Goal: Transaction & Acquisition: Purchase product/service

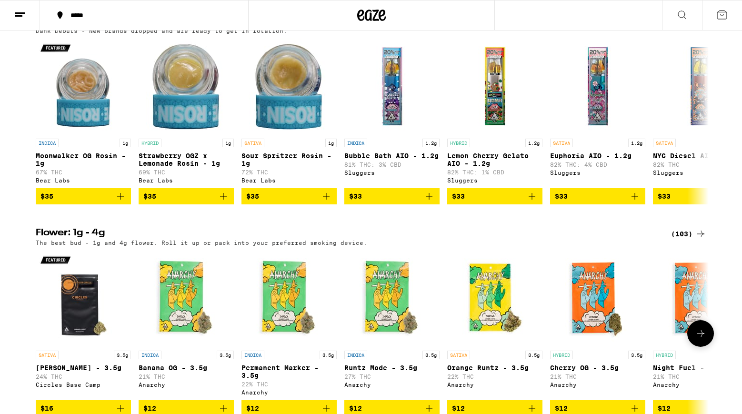
scroll to position [775, 0]
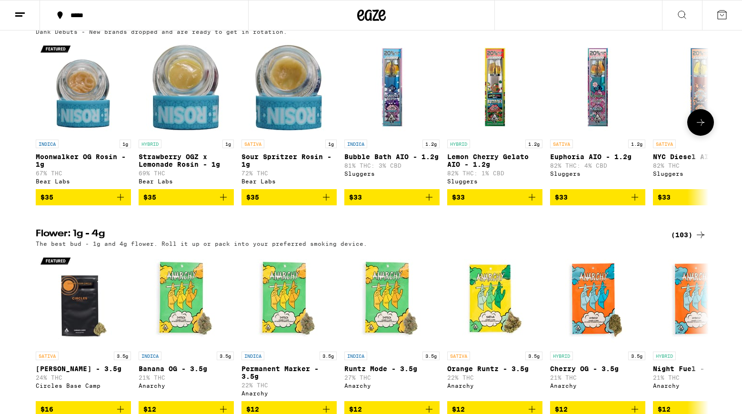
click at [708, 136] on button at bounding box center [701, 122] width 27 height 27
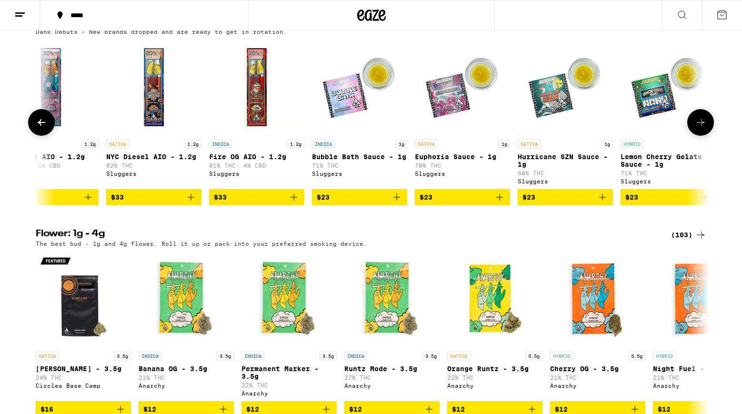
click at [708, 136] on button at bounding box center [701, 122] width 27 height 27
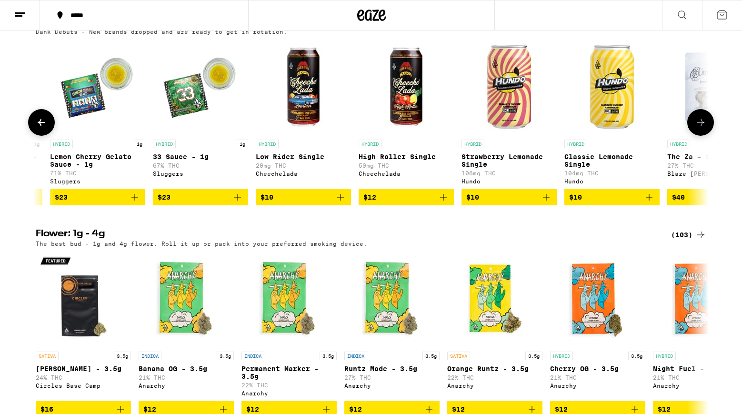
click at [708, 136] on button at bounding box center [701, 122] width 27 height 27
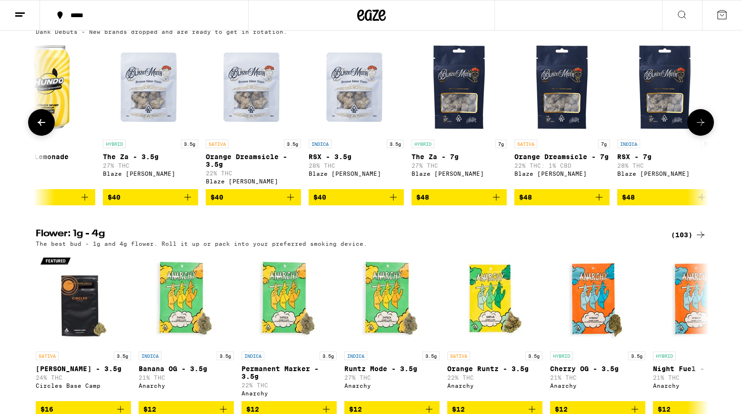
scroll to position [0, 1685]
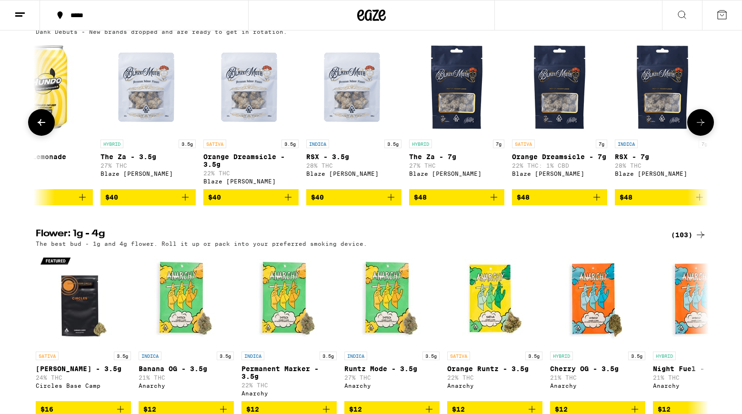
click at [708, 136] on button at bounding box center [701, 122] width 27 height 27
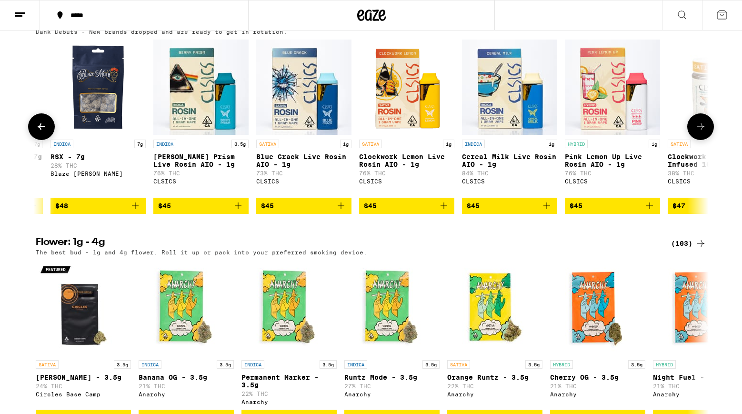
scroll to position [0, 2252]
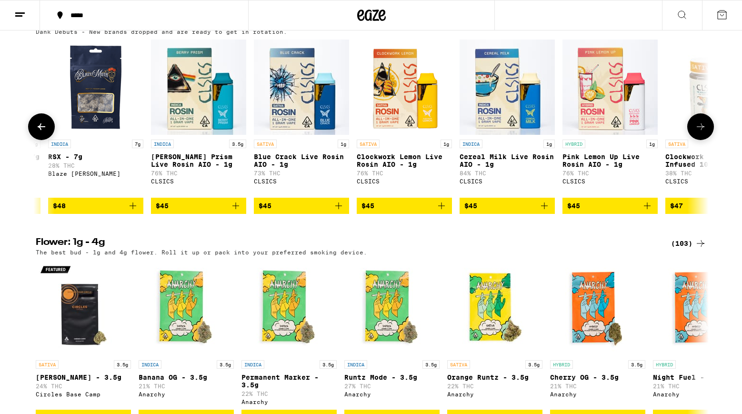
click at [708, 140] on button at bounding box center [701, 126] width 27 height 27
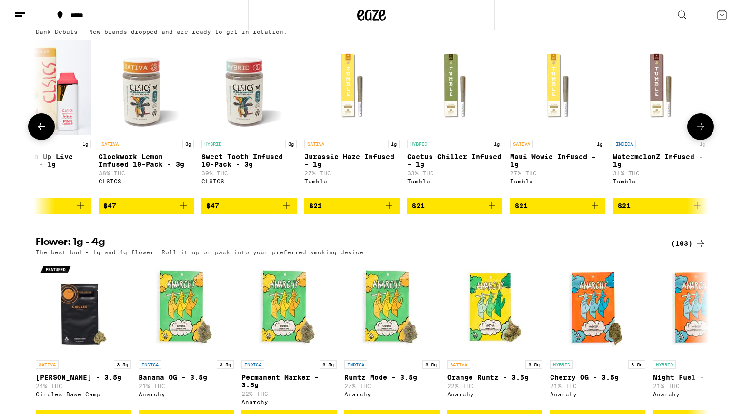
click at [708, 140] on button at bounding box center [701, 126] width 27 height 27
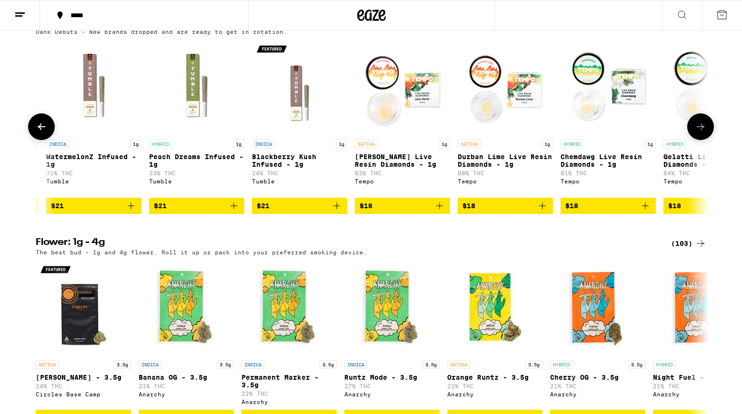
click at [708, 140] on button at bounding box center [701, 126] width 27 height 27
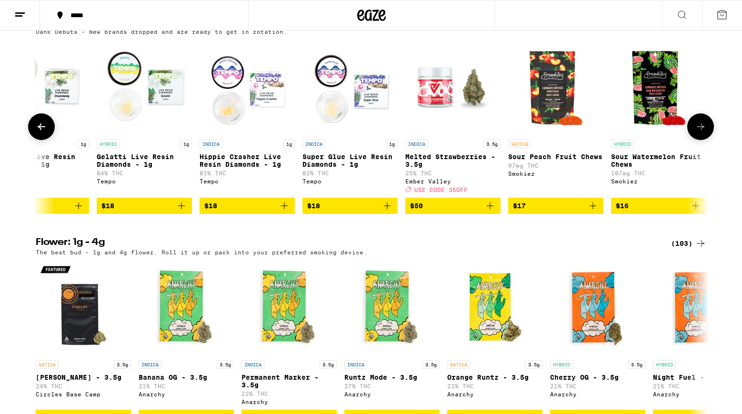
click at [708, 140] on button at bounding box center [701, 126] width 27 height 27
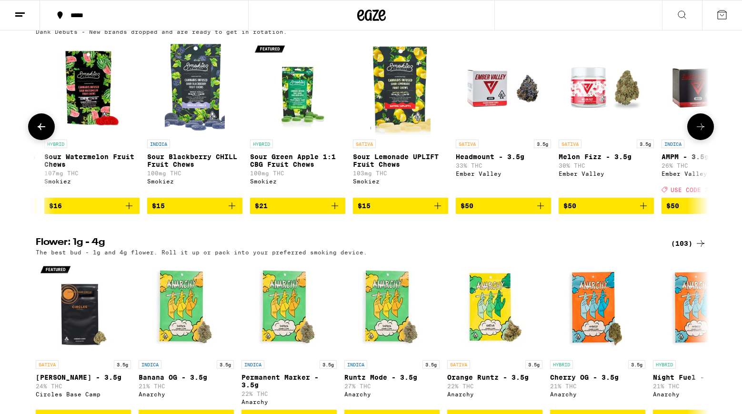
click at [708, 140] on button at bounding box center [701, 126] width 27 height 27
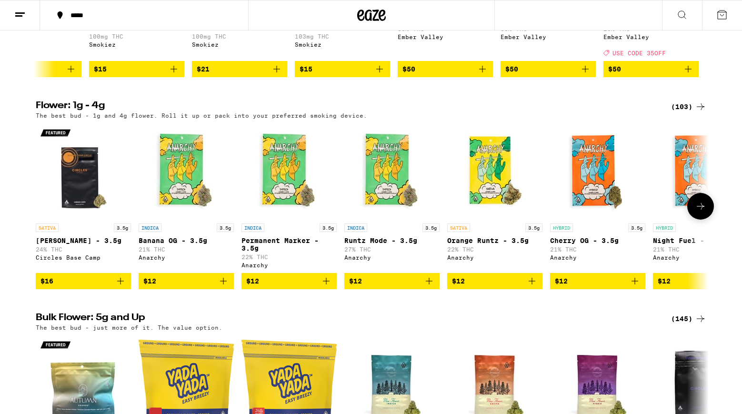
scroll to position [914, 0]
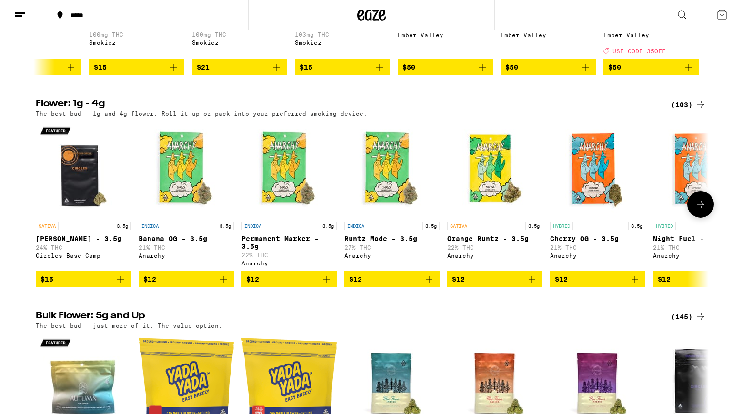
click at [703, 218] on button at bounding box center [701, 204] width 27 height 27
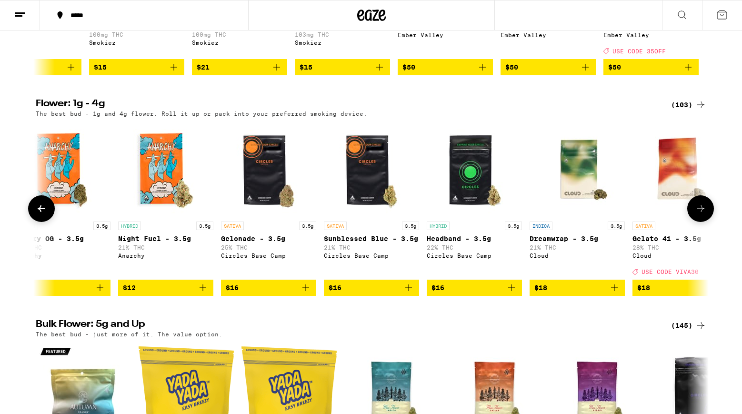
click at [703, 214] on icon at bounding box center [700, 208] width 11 height 11
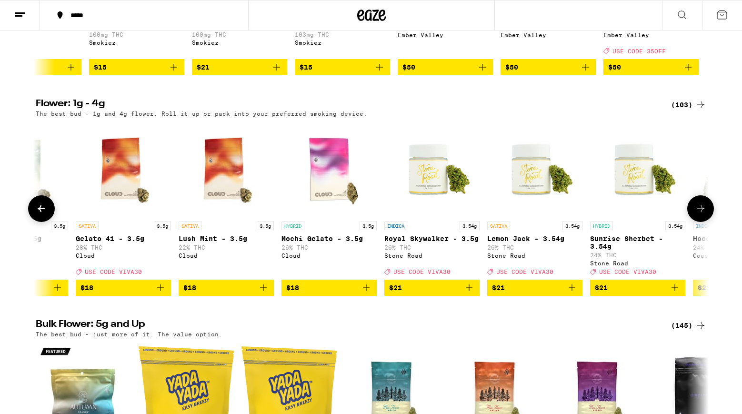
click at [703, 214] on icon at bounding box center [700, 208] width 11 height 11
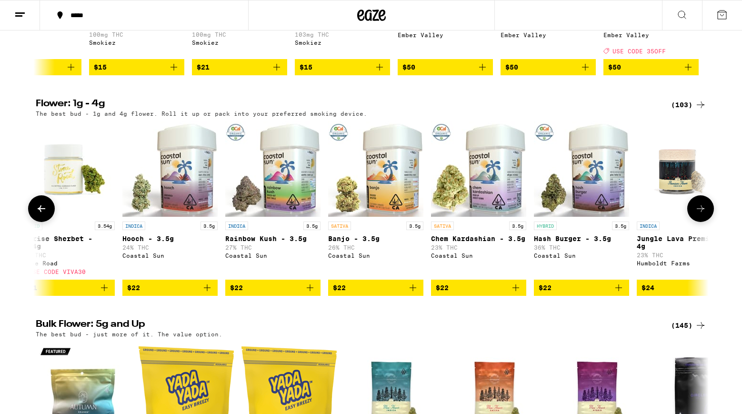
click at [703, 214] on icon at bounding box center [700, 208] width 11 height 11
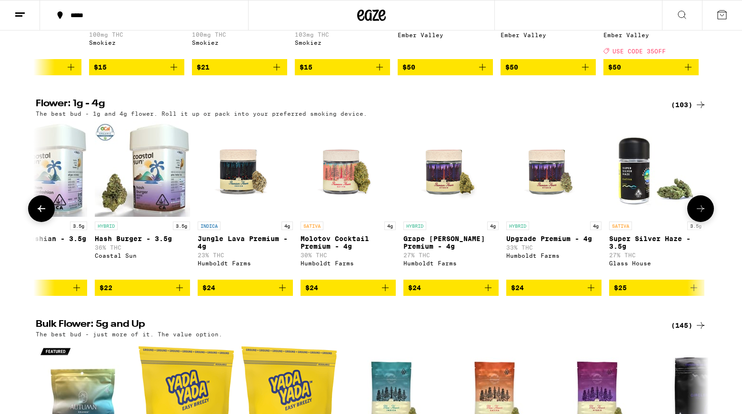
click at [703, 214] on icon at bounding box center [700, 208] width 11 height 11
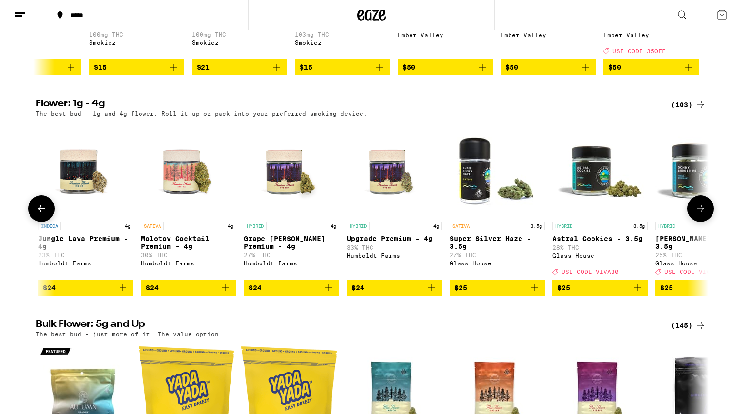
click at [703, 214] on icon at bounding box center [700, 208] width 11 height 11
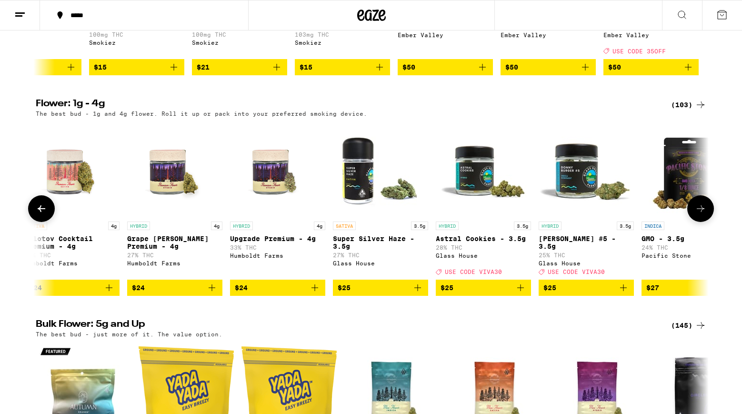
click at [703, 214] on icon at bounding box center [700, 208] width 11 height 11
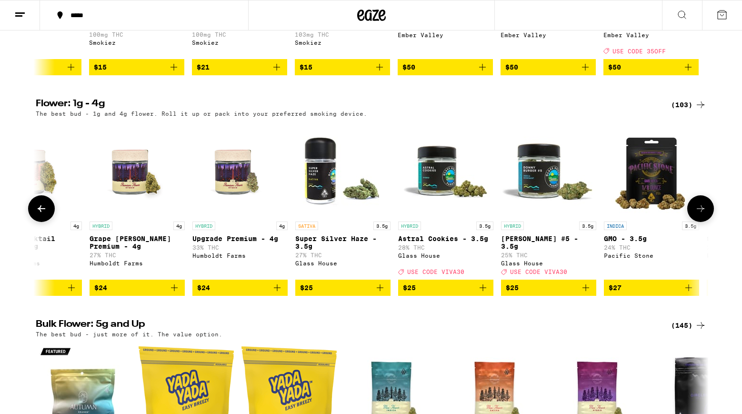
click at [703, 214] on icon at bounding box center [700, 208] width 11 height 11
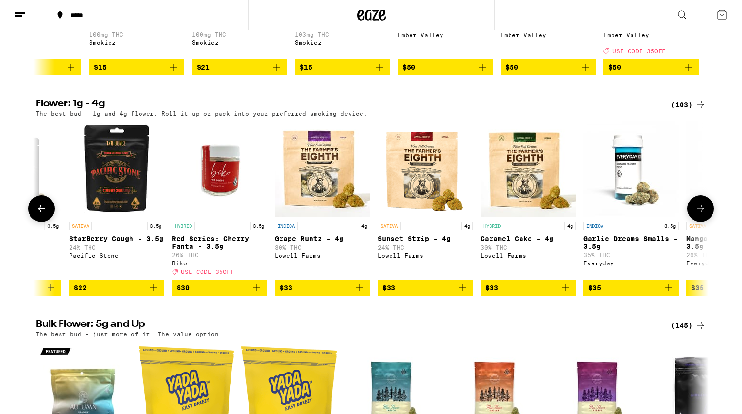
click at [703, 214] on icon at bounding box center [700, 208] width 11 height 11
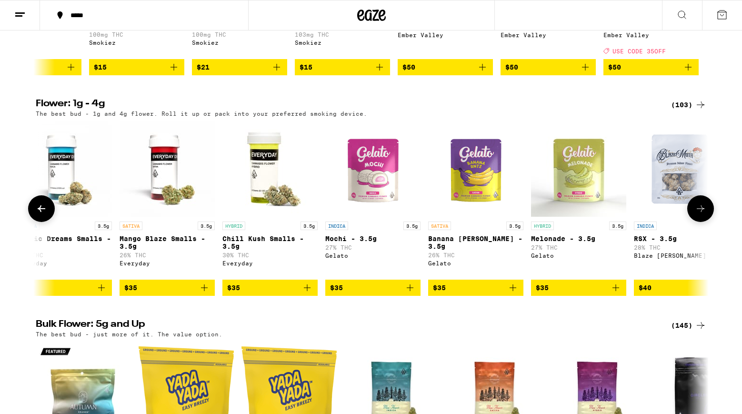
click at [703, 214] on icon at bounding box center [700, 208] width 11 height 11
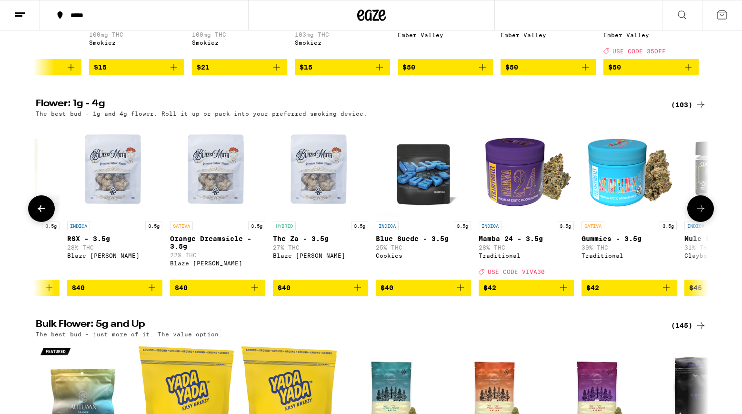
click at [703, 214] on icon at bounding box center [700, 208] width 11 height 11
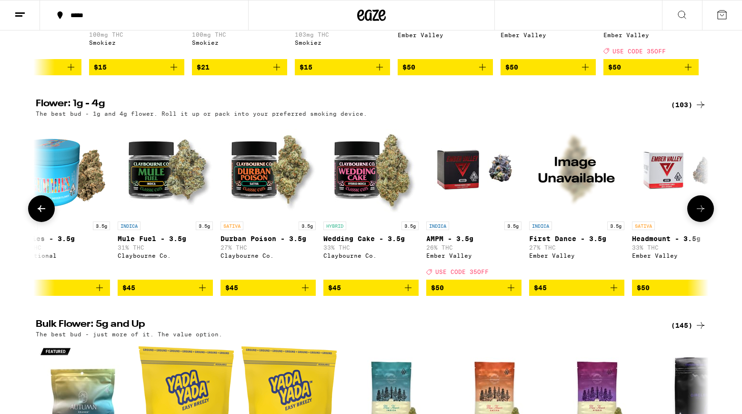
click at [703, 214] on icon at bounding box center [700, 208] width 11 height 11
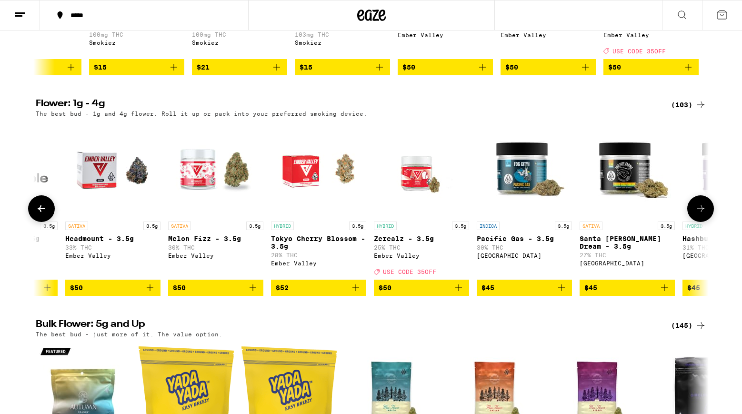
click at [703, 214] on icon at bounding box center [700, 208] width 11 height 11
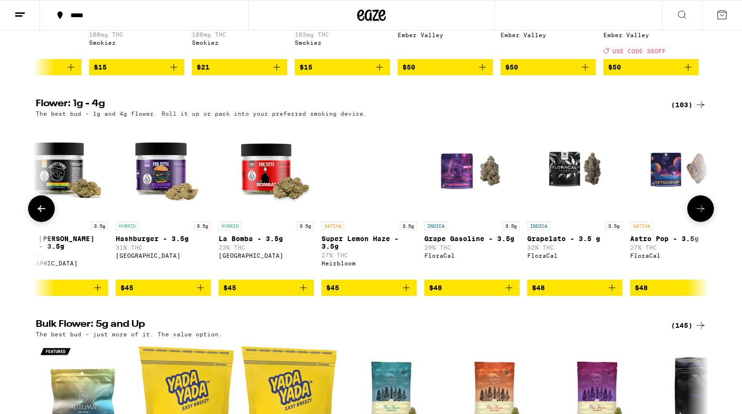
click at [703, 214] on icon at bounding box center [700, 208] width 11 height 11
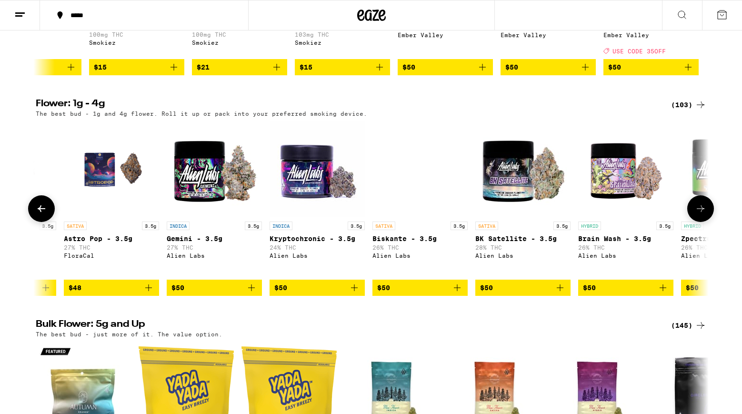
scroll to position [0, 6457]
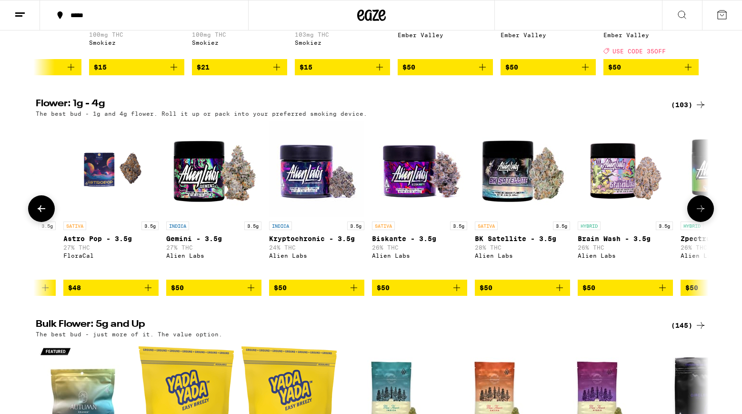
click at [703, 214] on icon at bounding box center [700, 208] width 11 height 11
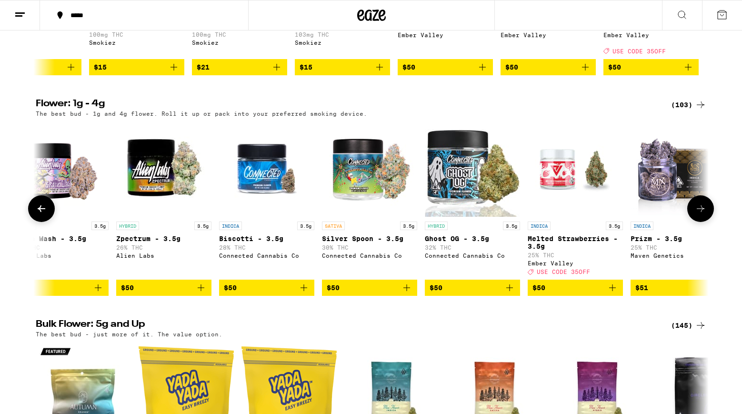
scroll to position [0, 7024]
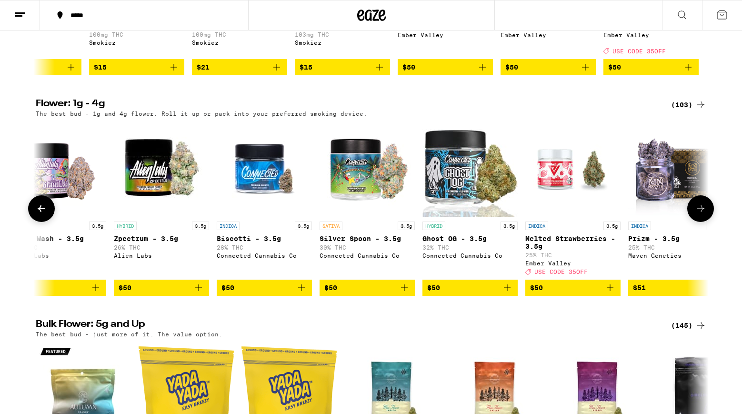
click at [703, 214] on icon at bounding box center [700, 208] width 11 height 11
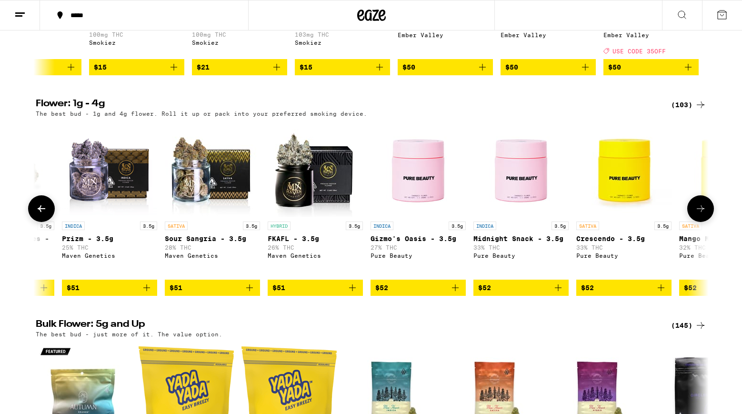
scroll to position [0, 7591]
click at [703, 214] on icon at bounding box center [700, 208] width 11 height 11
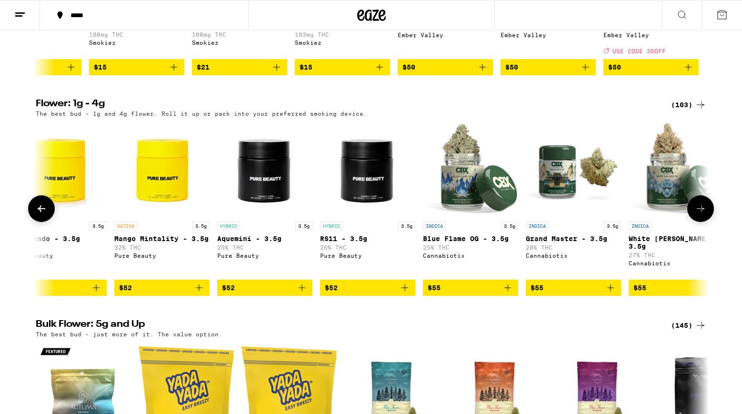
scroll to position [0, 8158]
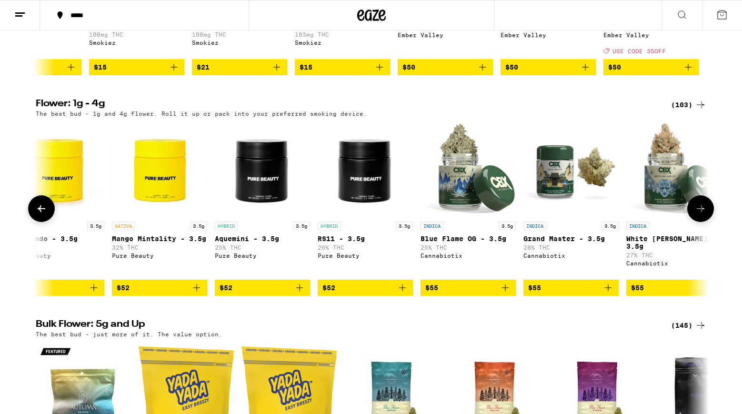
click at [703, 214] on icon at bounding box center [700, 208] width 11 height 11
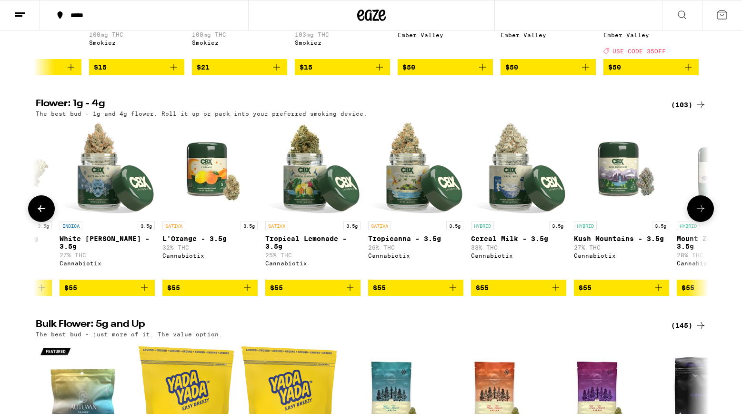
click at [703, 214] on icon at bounding box center [700, 208] width 11 height 11
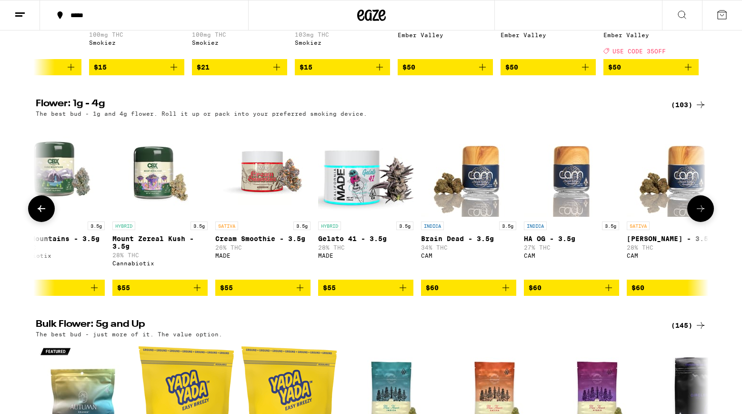
scroll to position [0, 9293]
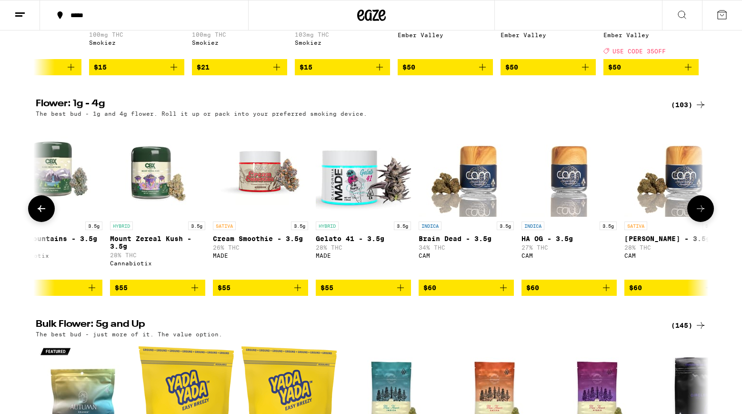
click at [703, 214] on icon at bounding box center [700, 208] width 11 height 11
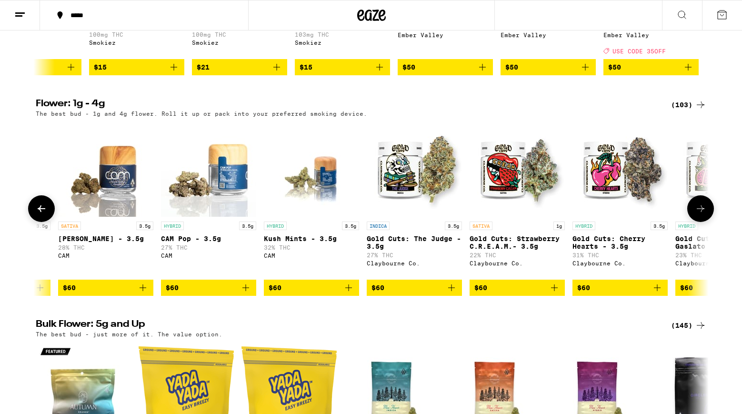
scroll to position [0, 9860]
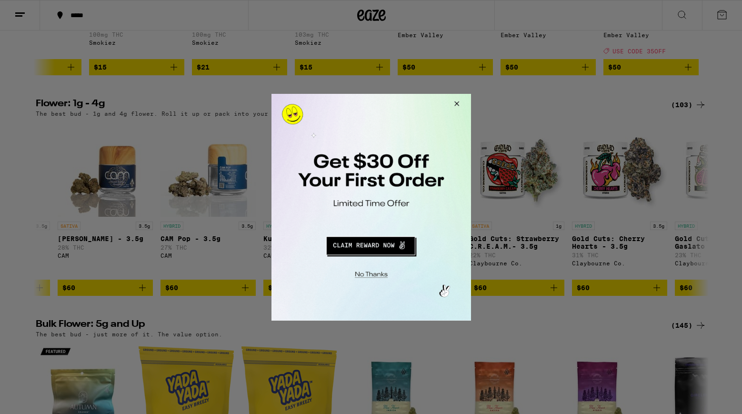
click at [457, 102] on button "Close Modal" at bounding box center [455, 104] width 26 height 23
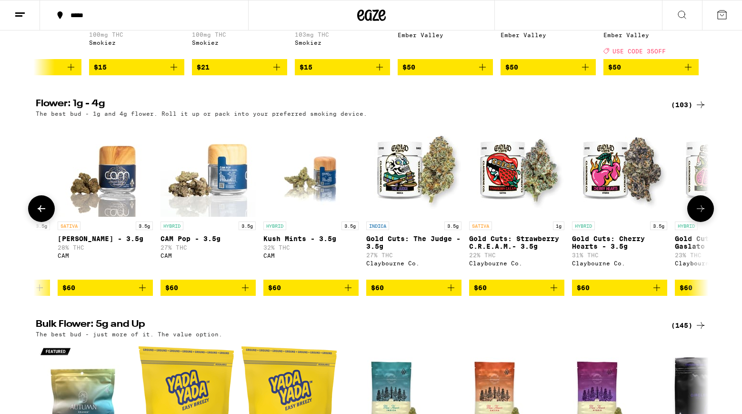
click at [704, 222] on button at bounding box center [701, 208] width 27 height 27
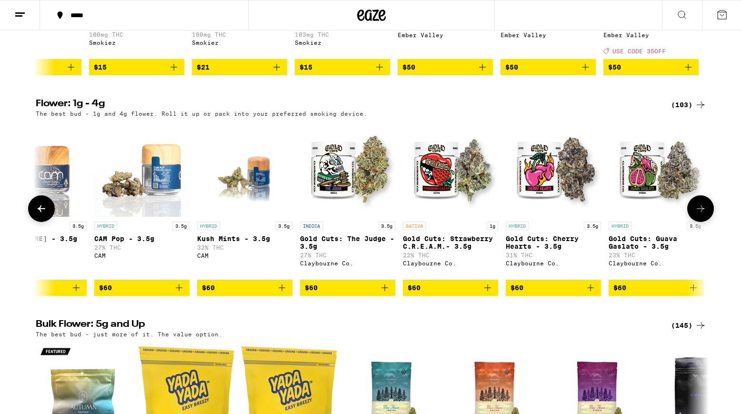
scroll to position [0, 9931]
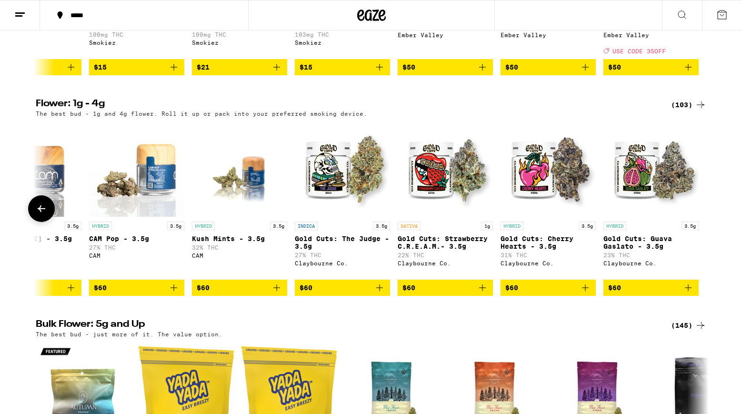
click at [37, 222] on button at bounding box center [41, 208] width 27 height 27
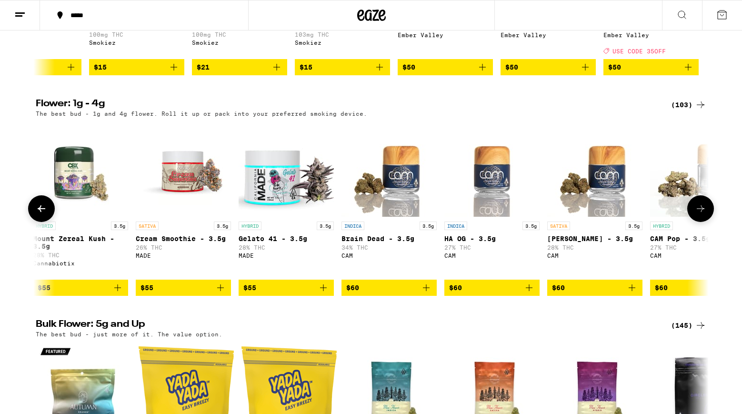
scroll to position [0, 9364]
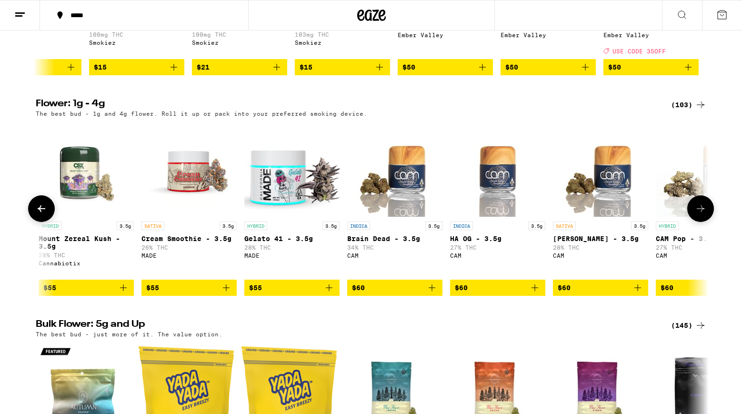
click at [702, 212] on icon at bounding box center [701, 208] width 8 height 7
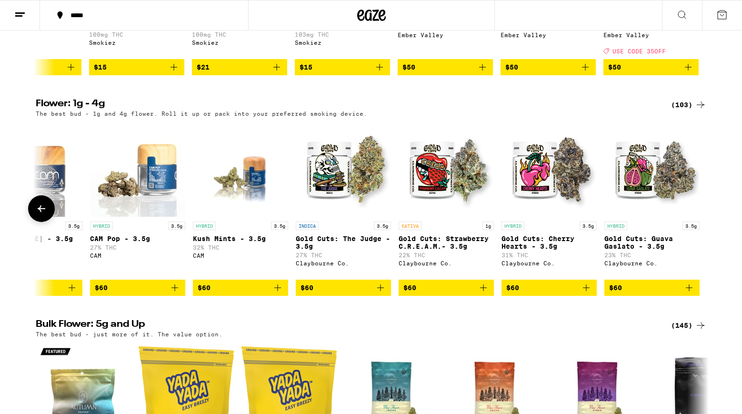
scroll to position [0, 9931]
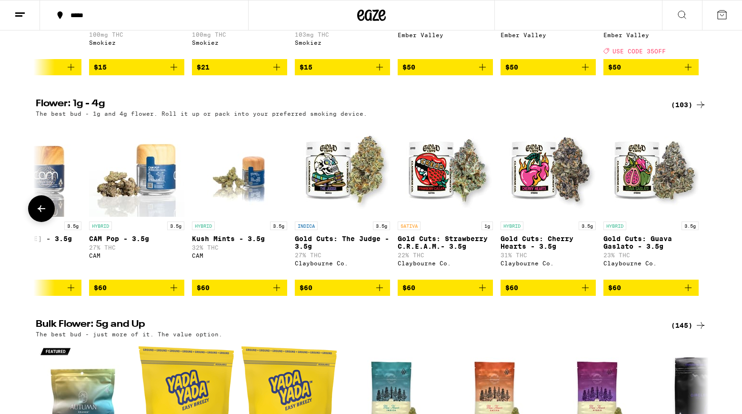
click at [41, 214] on icon at bounding box center [41, 208] width 11 height 11
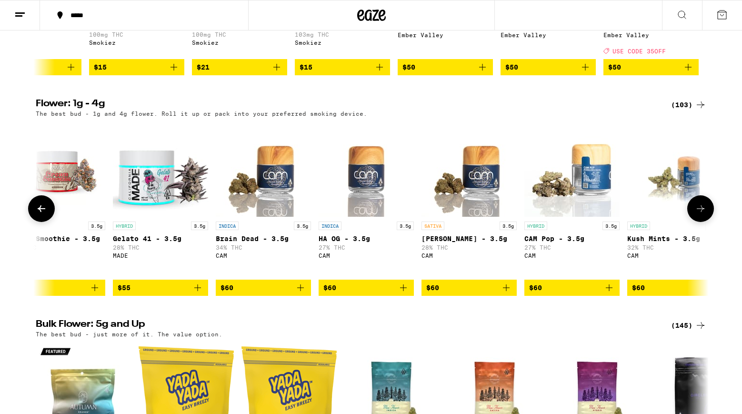
scroll to position [0, 9364]
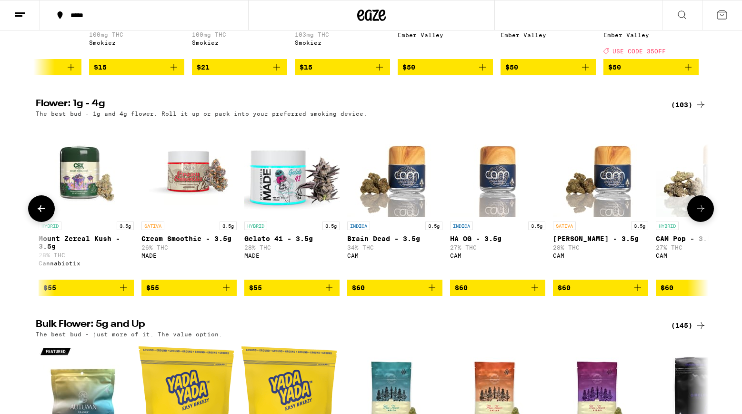
click at [41, 214] on icon at bounding box center [41, 208] width 11 height 11
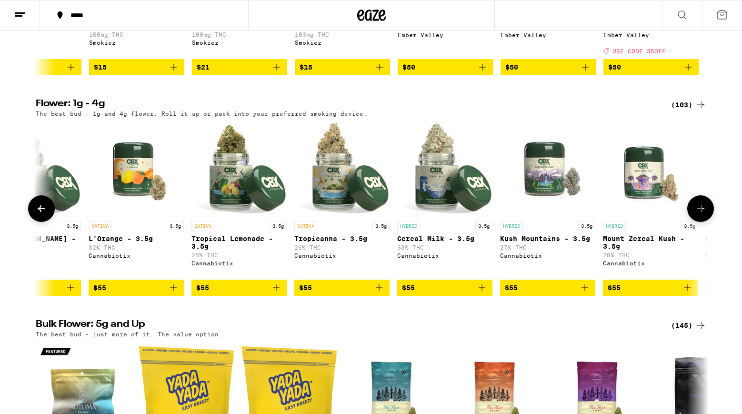
scroll to position [0, 8797]
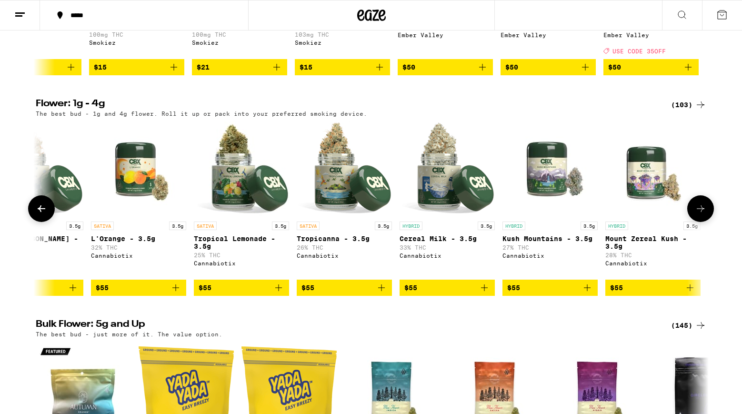
click at [698, 214] on icon at bounding box center [700, 208] width 11 height 11
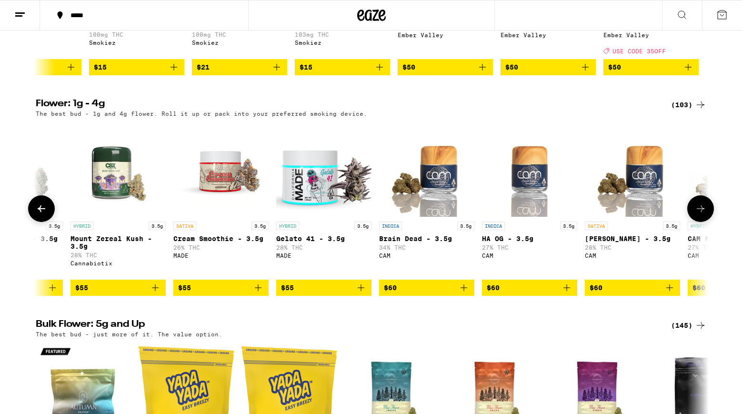
scroll to position [0, 9364]
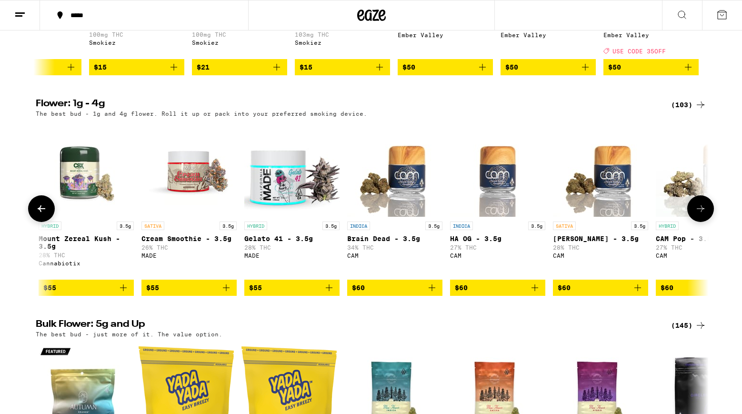
click at [698, 214] on icon at bounding box center [700, 208] width 11 height 11
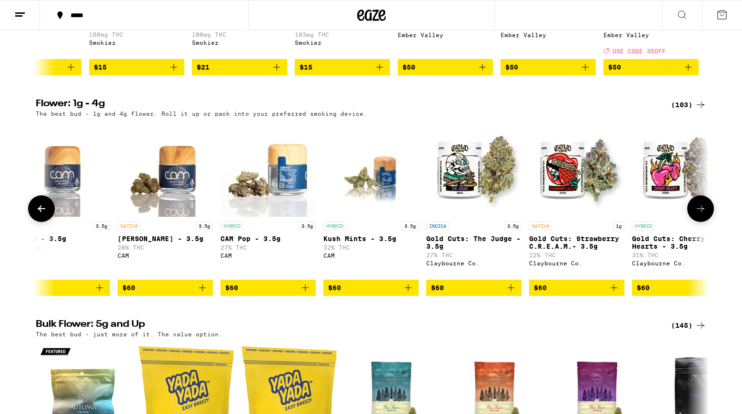
scroll to position [0, 9931]
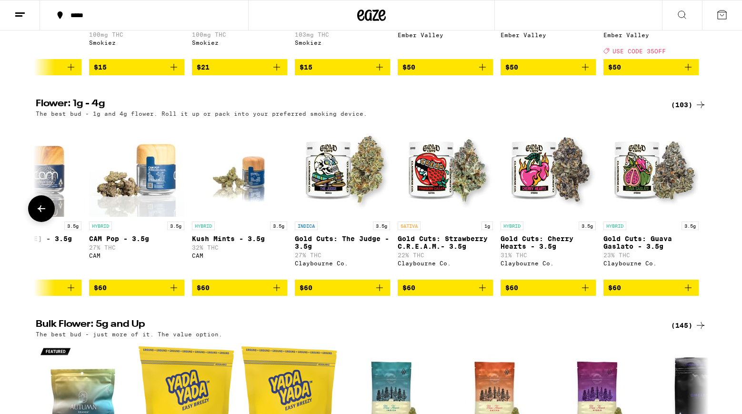
click at [43, 212] on icon at bounding box center [42, 208] width 8 height 7
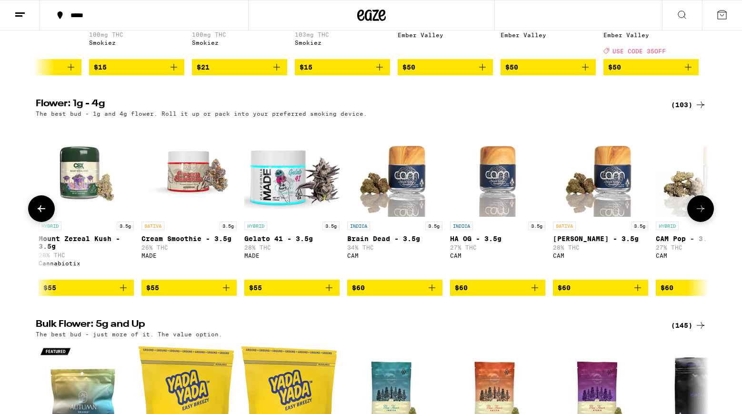
click at [43, 212] on icon at bounding box center [42, 208] width 8 height 7
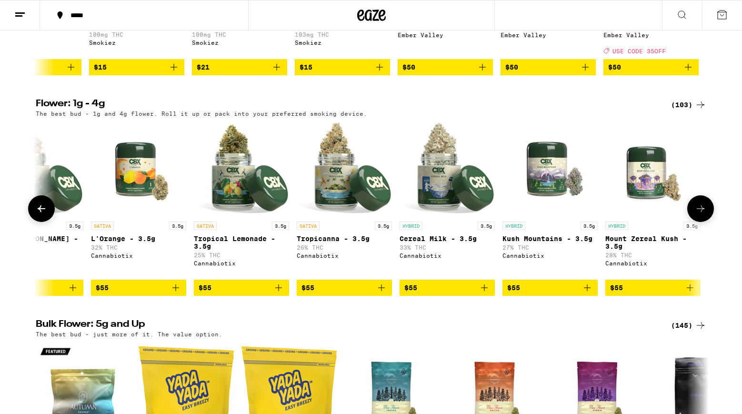
click at [43, 212] on icon at bounding box center [42, 208] width 8 height 7
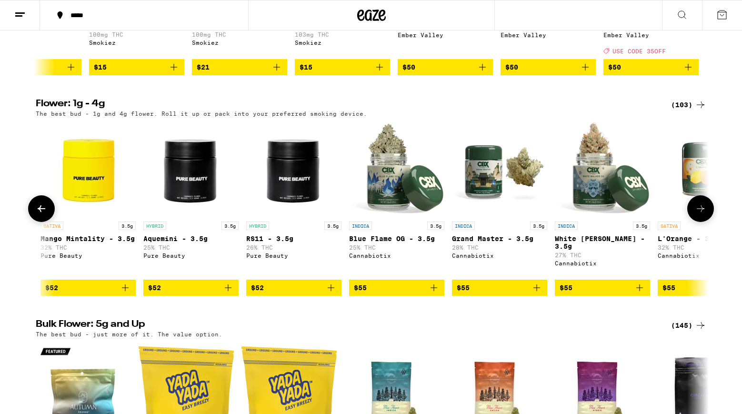
click at [43, 212] on icon at bounding box center [42, 208] width 8 height 7
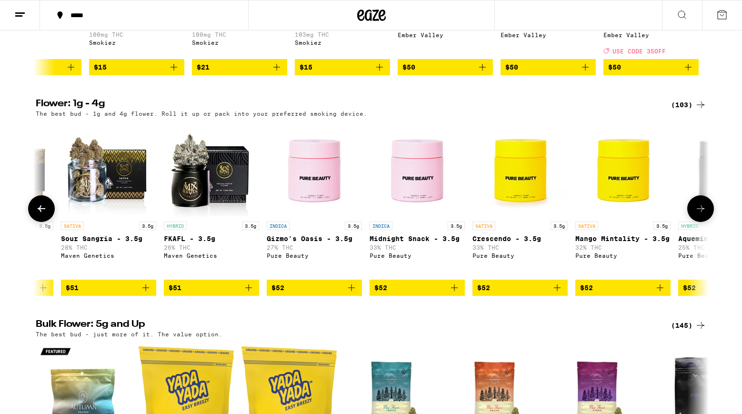
scroll to position [0, 7663]
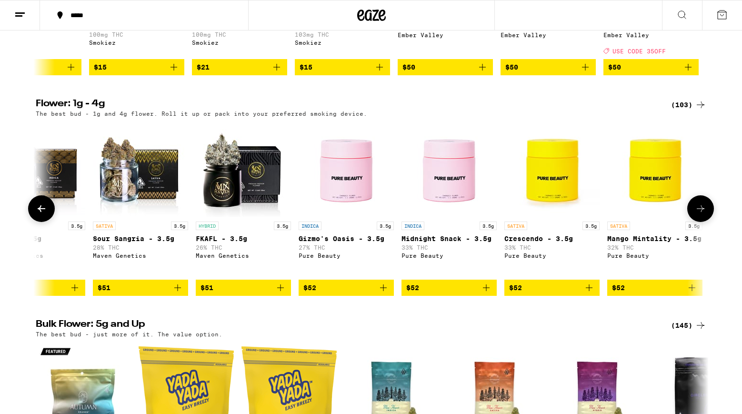
click at [43, 212] on icon at bounding box center [42, 208] width 8 height 7
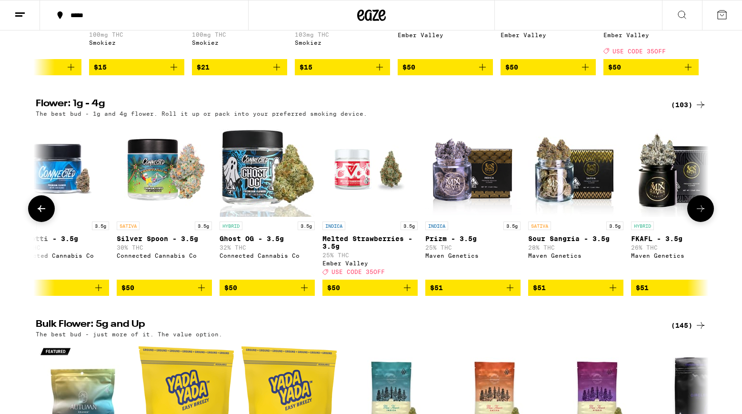
scroll to position [0, 7096]
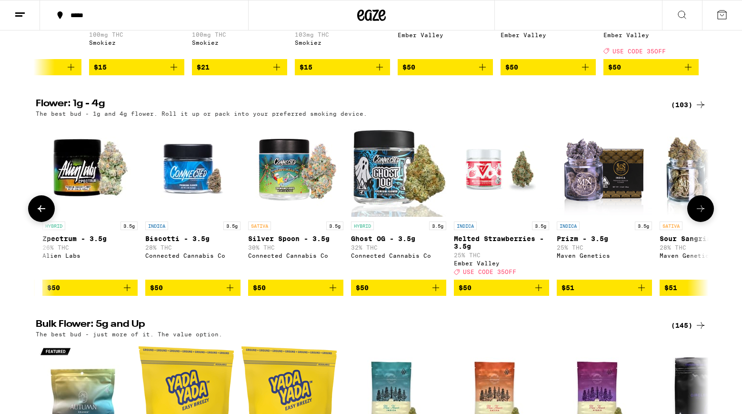
click at [702, 214] on icon at bounding box center [700, 208] width 11 height 11
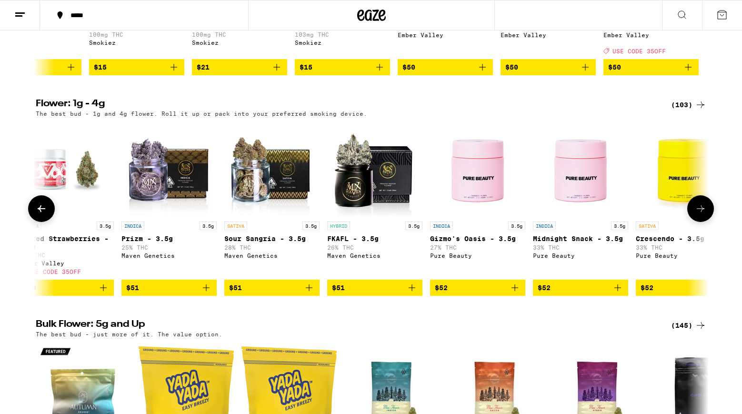
scroll to position [0, 7663]
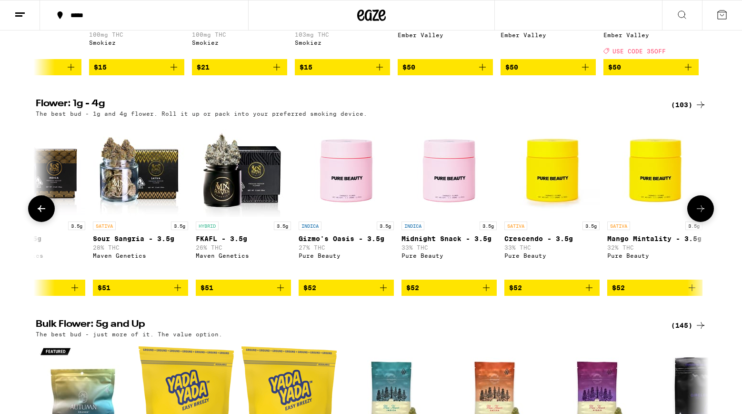
click at [43, 214] on icon at bounding box center [41, 208] width 11 height 11
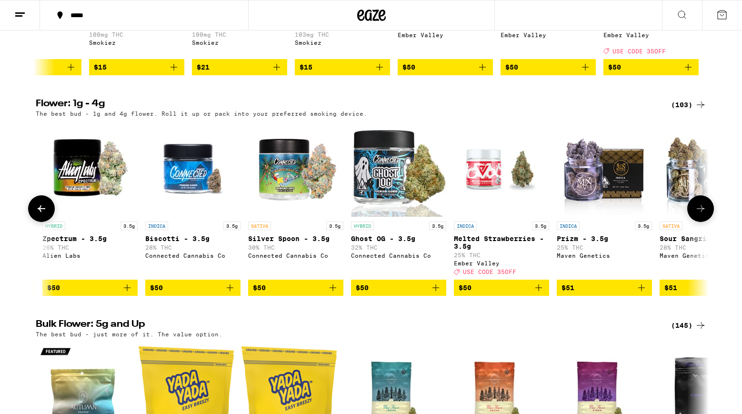
click at [43, 214] on icon at bounding box center [41, 208] width 11 height 11
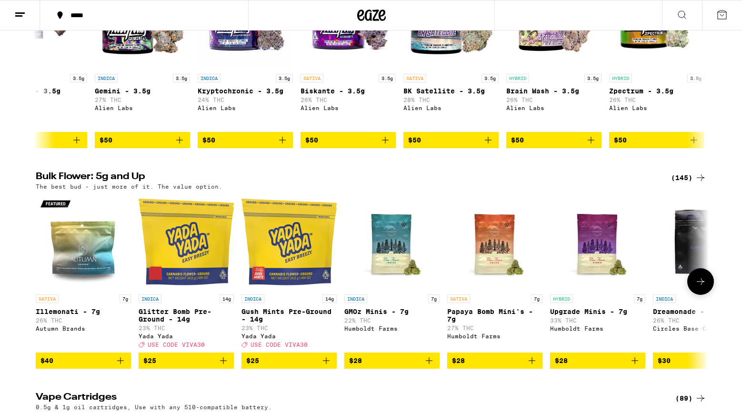
scroll to position [1077, 0]
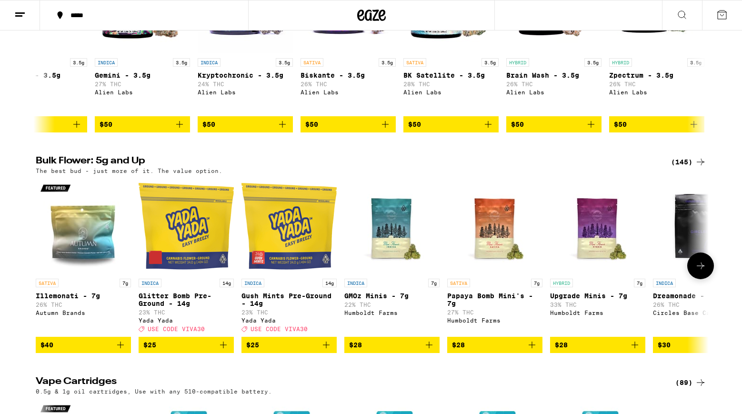
click at [699, 272] on icon at bounding box center [700, 265] width 11 height 11
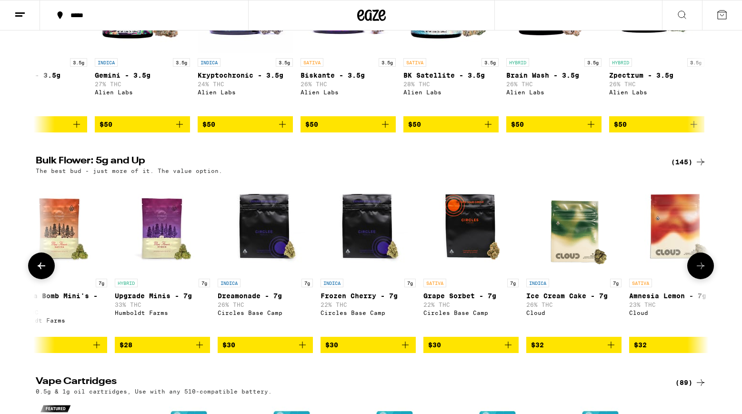
click at [699, 272] on icon at bounding box center [700, 265] width 11 height 11
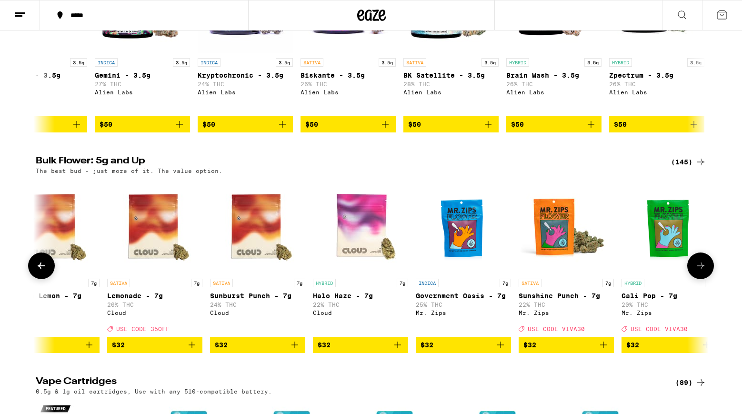
click at [699, 272] on icon at bounding box center [700, 265] width 11 height 11
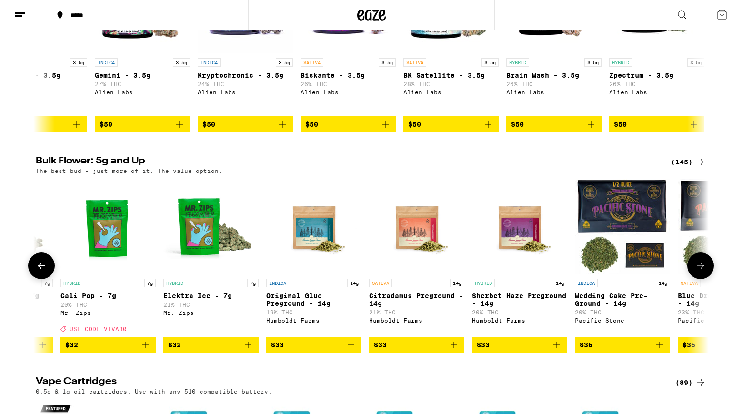
click at [699, 272] on icon at bounding box center [700, 265] width 11 height 11
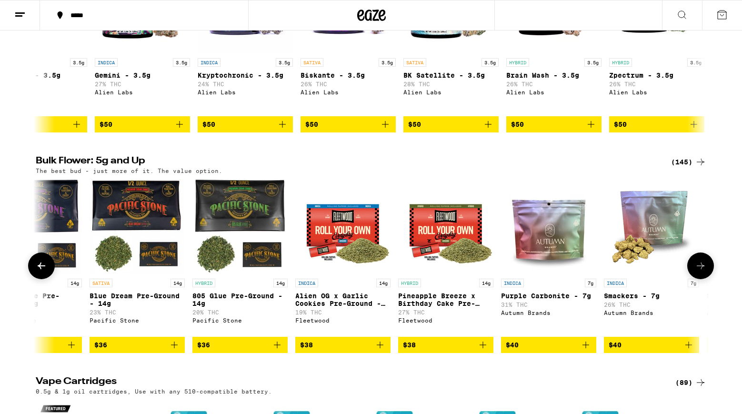
click at [699, 272] on icon at bounding box center [700, 265] width 11 height 11
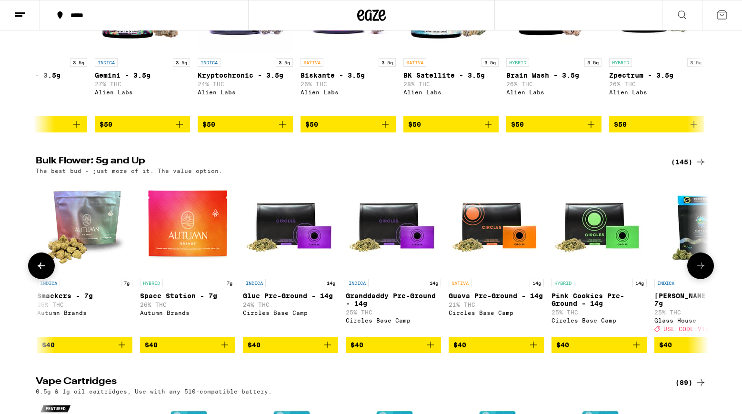
click at [699, 272] on icon at bounding box center [700, 265] width 11 height 11
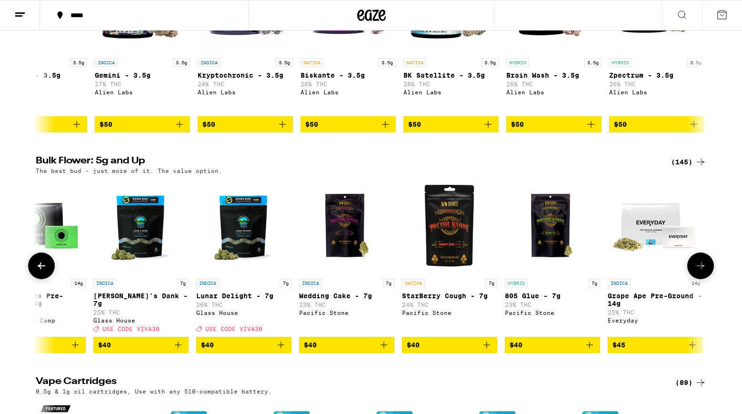
scroll to position [0, 3345]
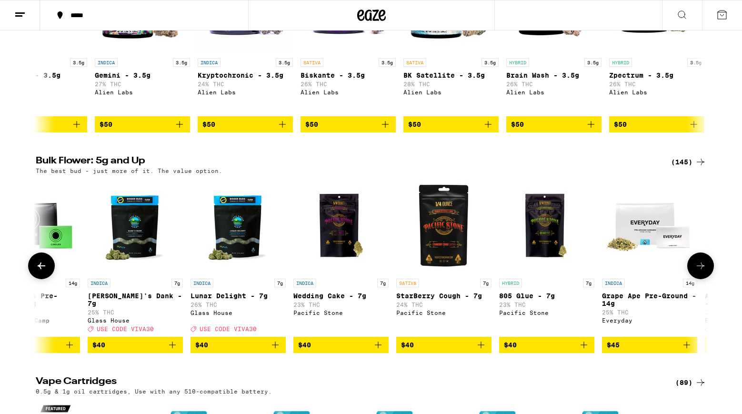
click at [699, 272] on icon at bounding box center [700, 265] width 11 height 11
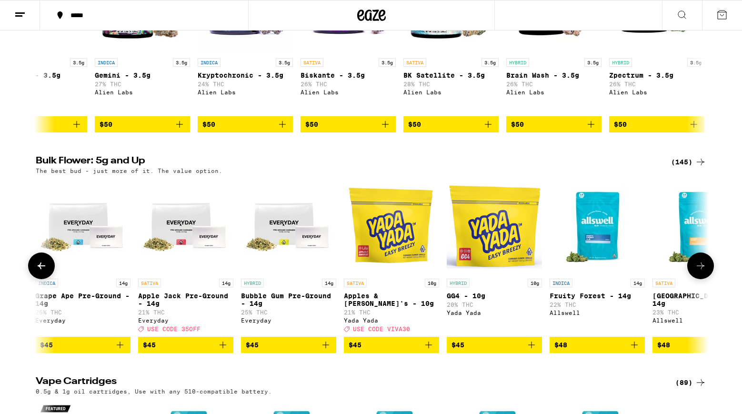
click at [699, 272] on icon at bounding box center [700, 265] width 11 height 11
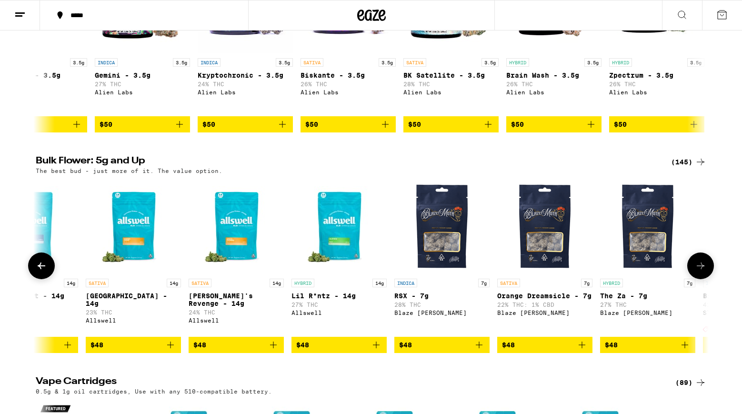
click at [699, 272] on icon at bounding box center [700, 265] width 11 height 11
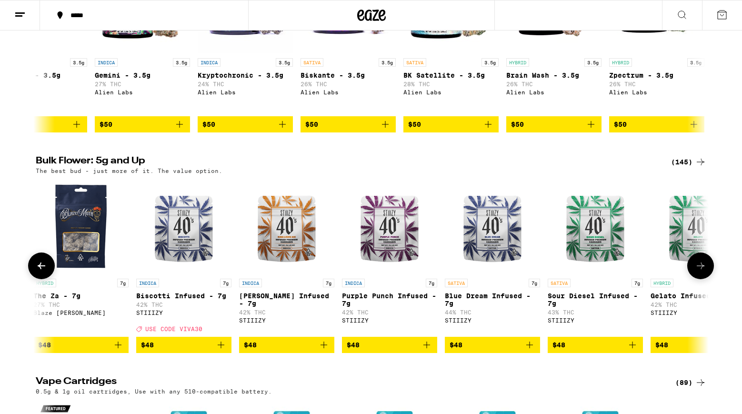
click at [699, 272] on icon at bounding box center [700, 265] width 11 height 11
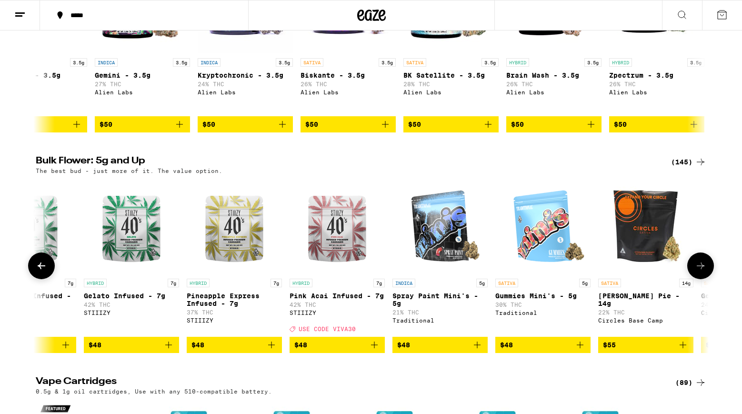
click at [699, 272] on icon at bounding box center [700, 265] width 11 height 11
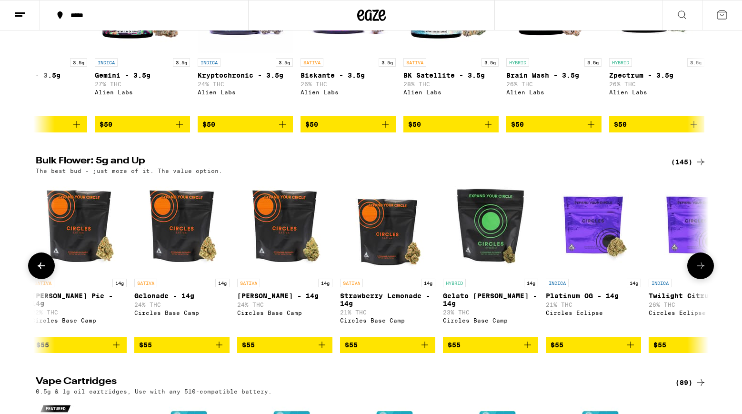
click at [699, 272] on icon at bounding box center [700, 265] width 11 height 11
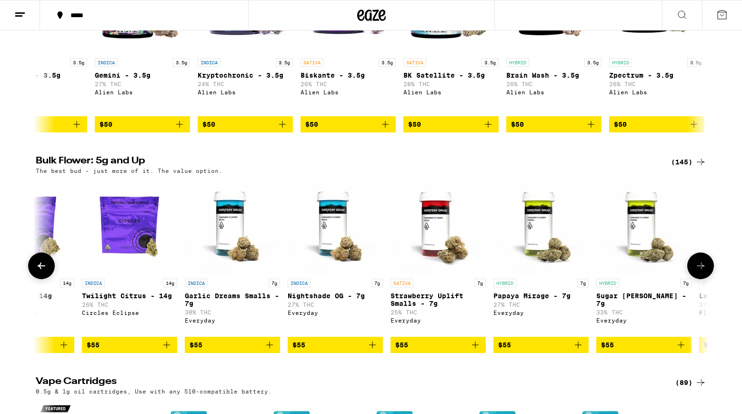
click at [699, 272] on icon at bounding box center [700, 265] width 11 height 11
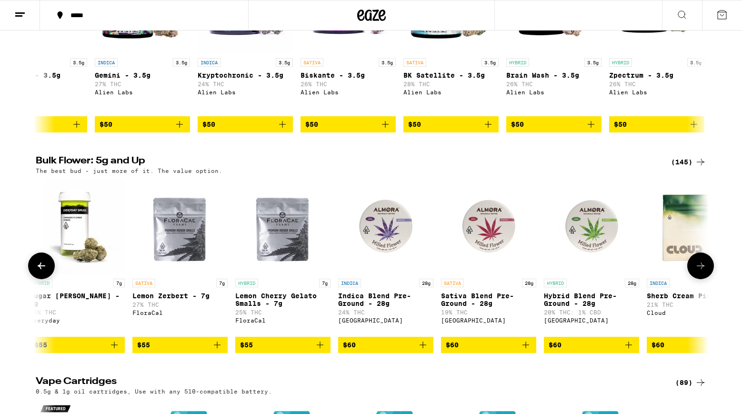
click at [699, 272] on icon at bounding box center [700, 265] width 11 height 11
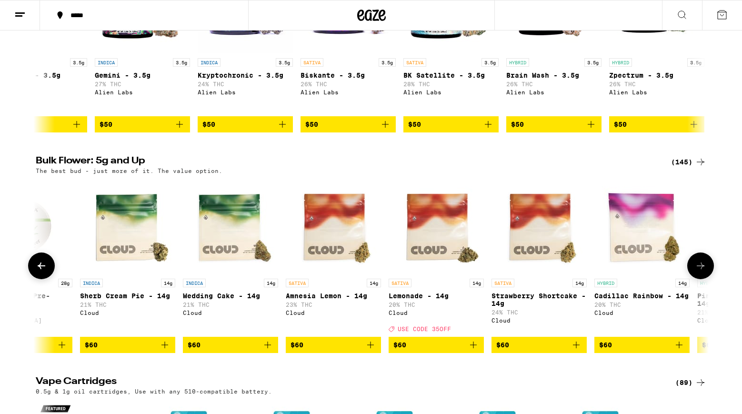
click at [699, 272] on icon at bounding box center [700, 265] width 11 height 11
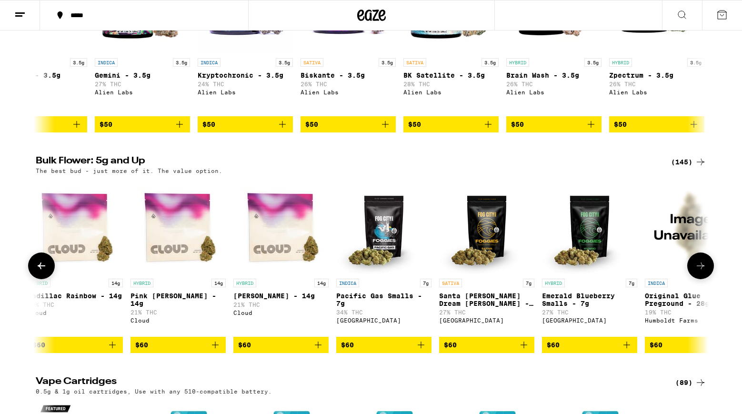
click at [699, 272] on icon at bounding box center [700, 265] width 11 height 11
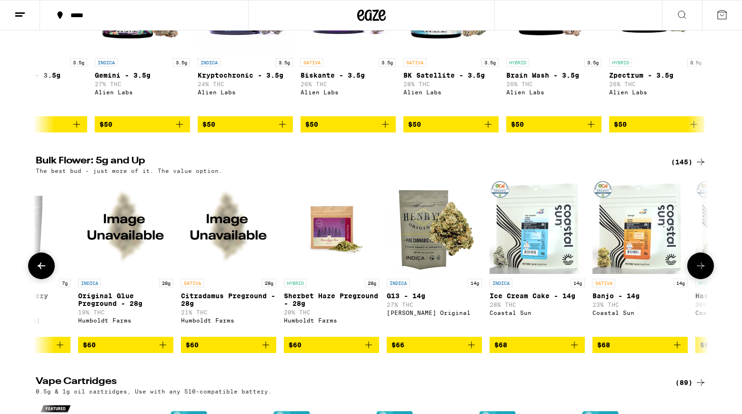
click at [699, 272] on icon at bounding box center [700, 265] width 11 height 11
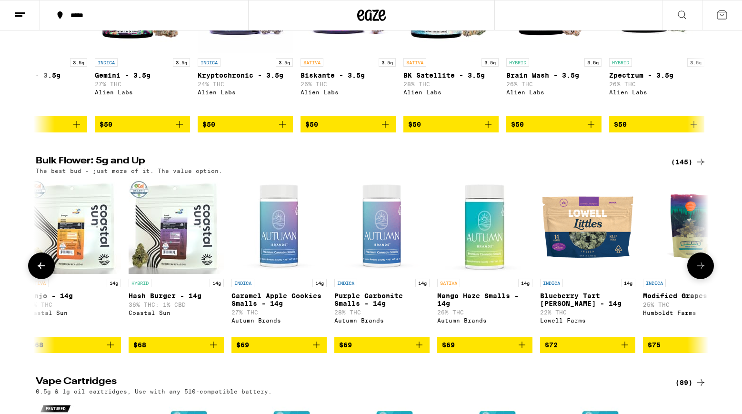
click at [699, 272] on icon at bounding box center [700, 265] width 11 height 11
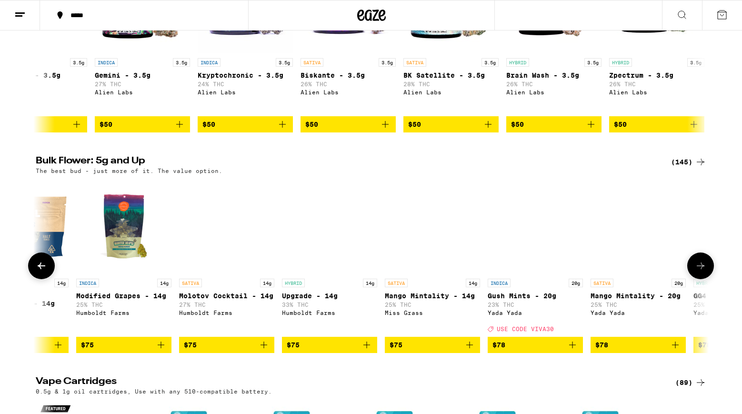
click at [699, 272] on icon at bounding box center [700, 265] width 11 height 11
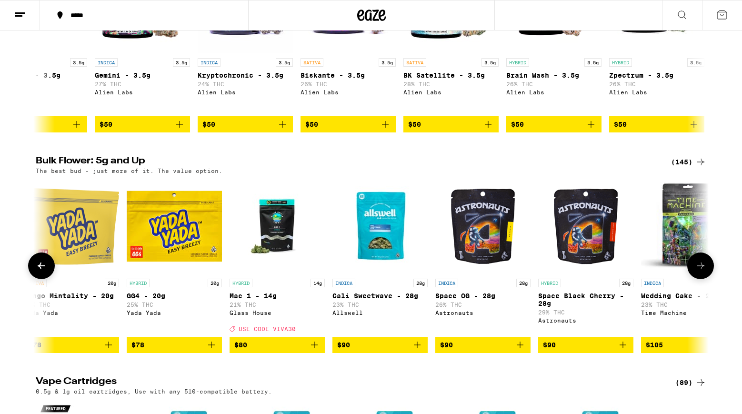
click at [699, 272] on icon at bounding box center [700, 265] width 11 height 11
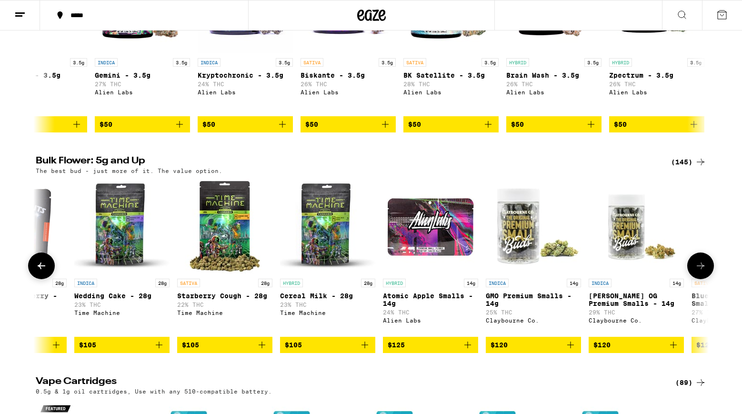
click at [699, 272] on icon at bounding box center [700, 265] width 11 height 11
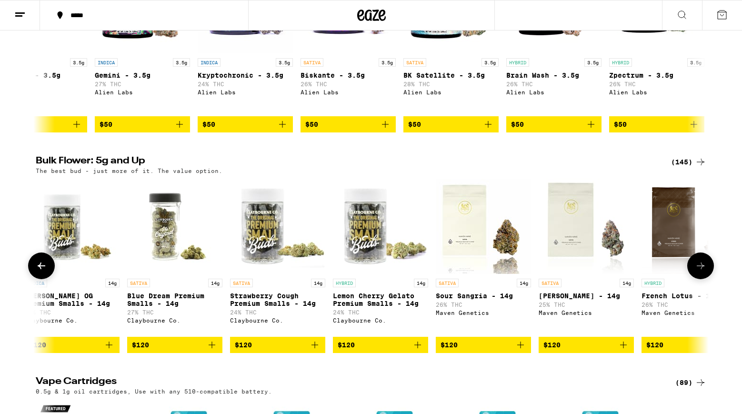
scroll to position [0, 11851]
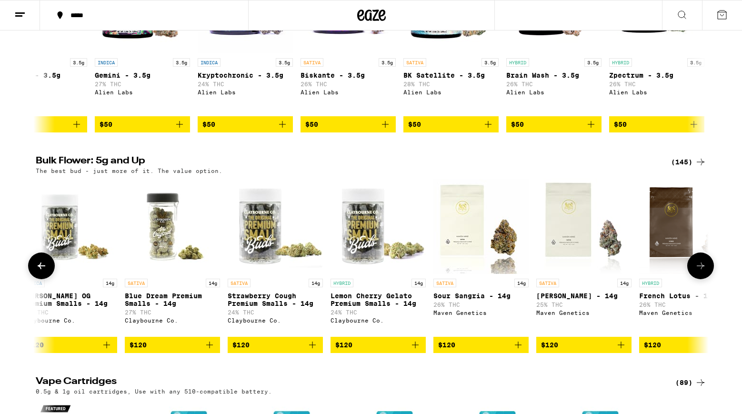
click at [42, 272] on icon at bounding box center [41, 265] width 11 height 11
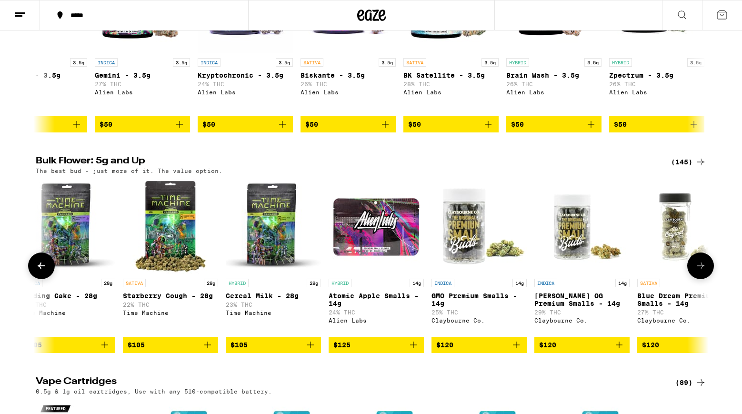
scroll to position [0, 11284]
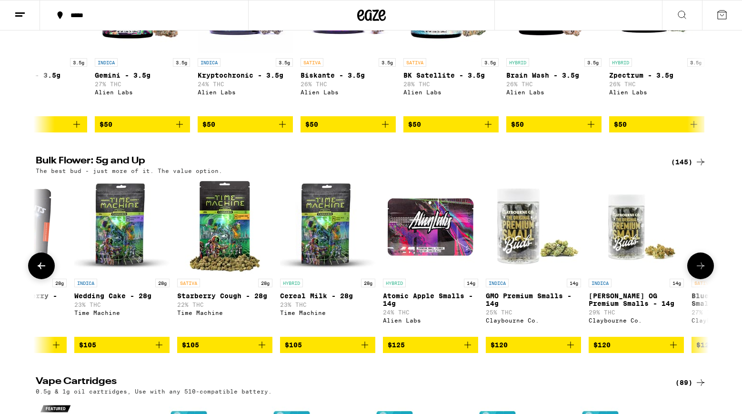
click at [700, 269] on icon at bounding box center [701, 266] width 8 height 7
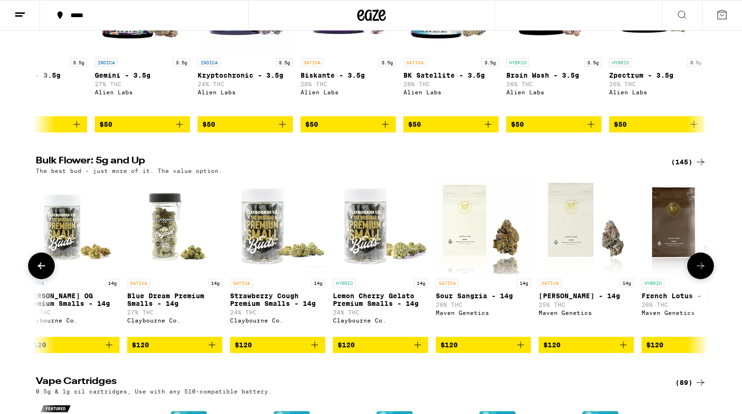
scroll to position [0, 11851]
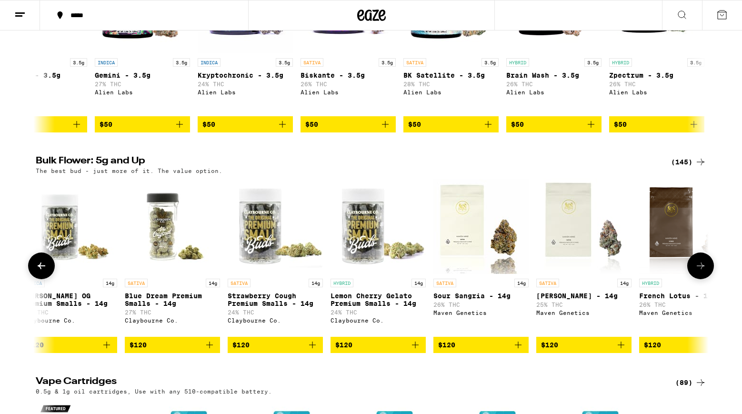
click at [700, 269] on icon at bounding box center [701, 266] width 8 height 7
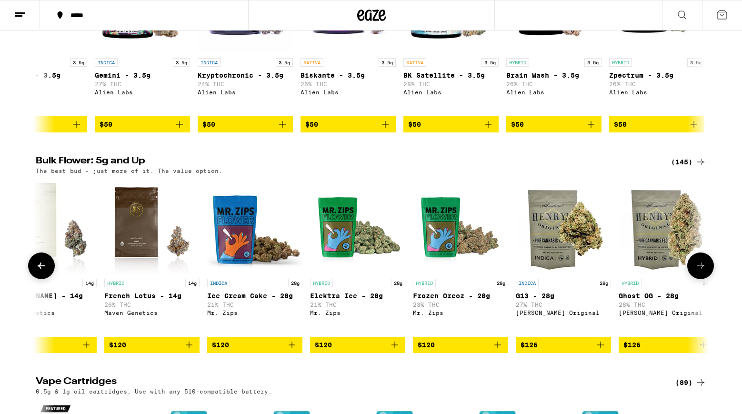
scroll to position [0, 12418]
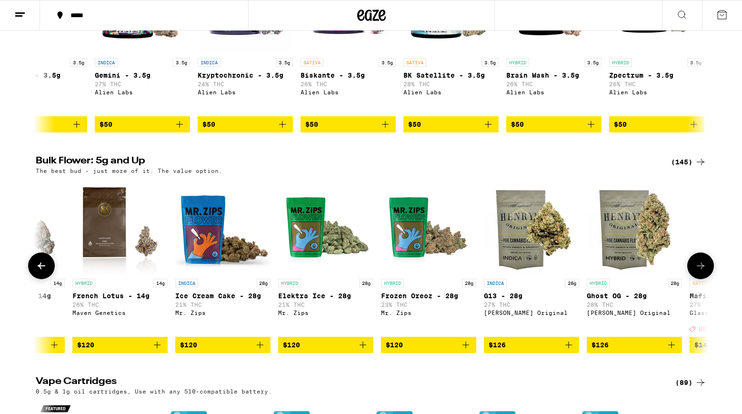
click at [700, 269] on icon at bounding box center [701, 266] width 8 height 7
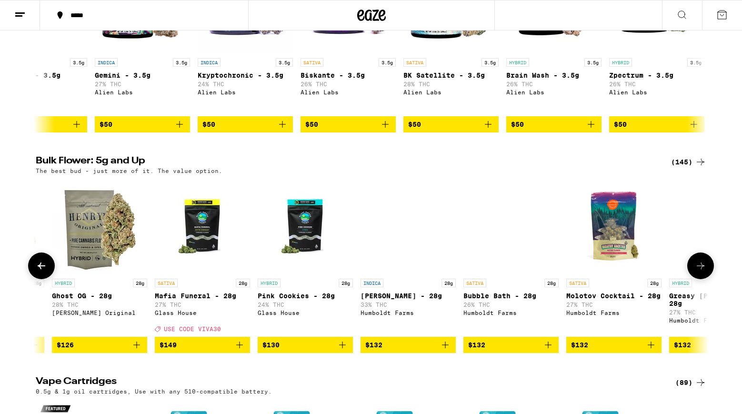
scroll to position [0, 12985]
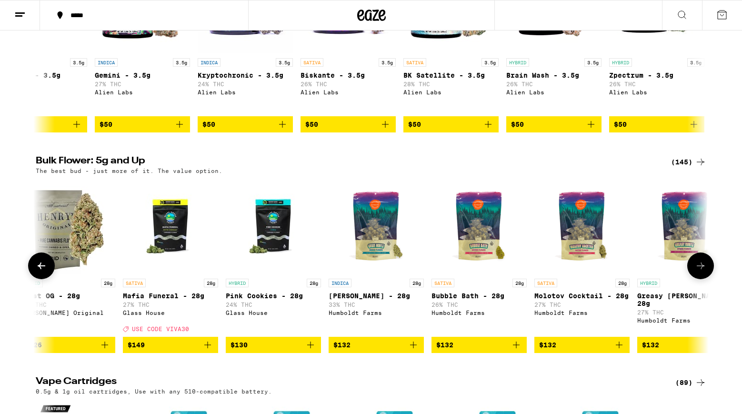
click at [700, 269] on icon at bounding box center [701, 266] width 8 height 7
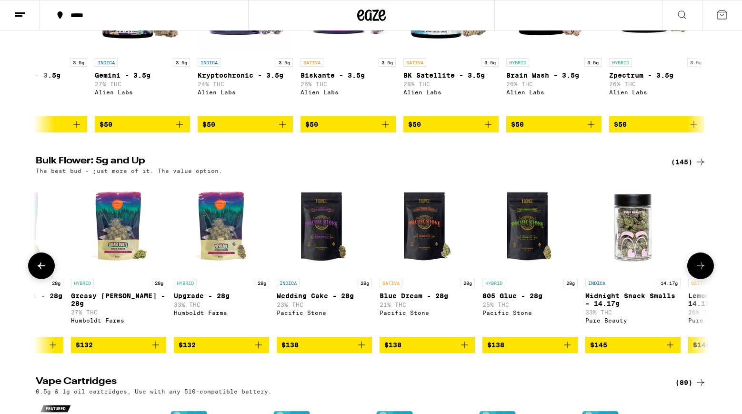
scroll to position [0, 13552]
click at [700, 269] on icon at bounding box center [701, 266] width 8 height 7
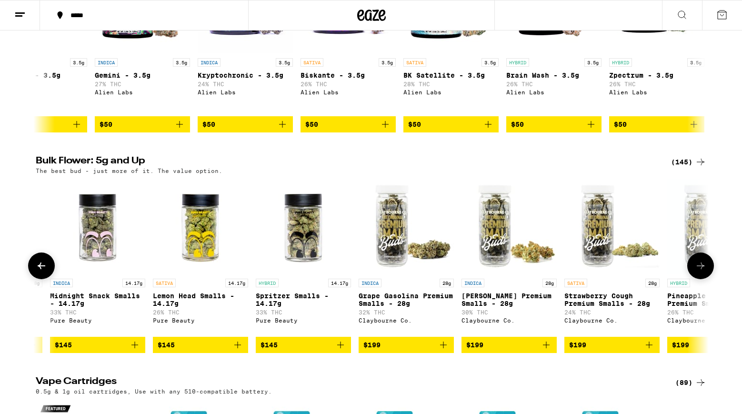
scroll to position [0, 14119]
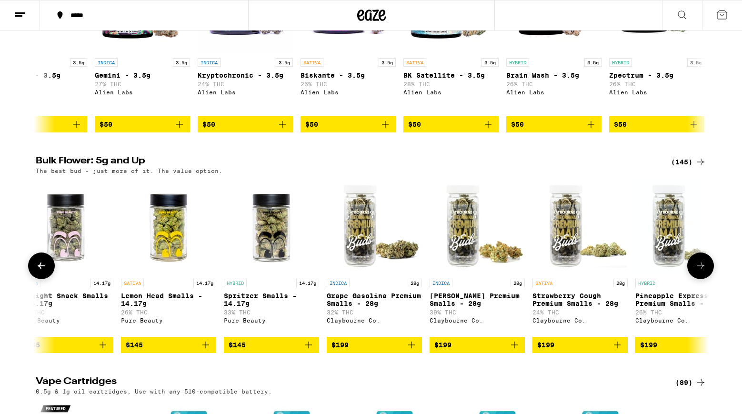
click at [700, 269] on icon at bounding box center [701, 266] width 8 height 7
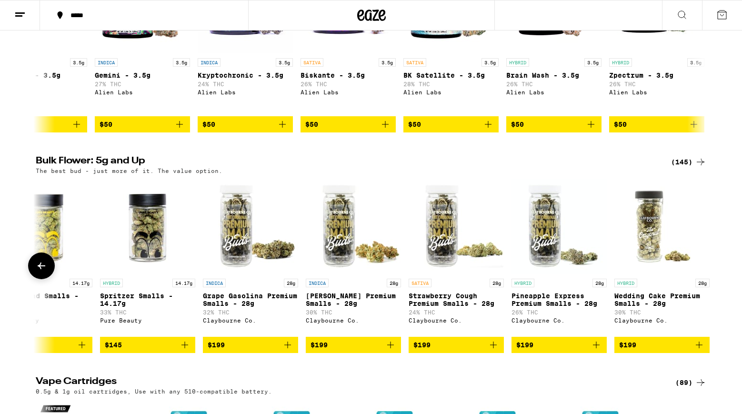
scroll to position [0, 14254]
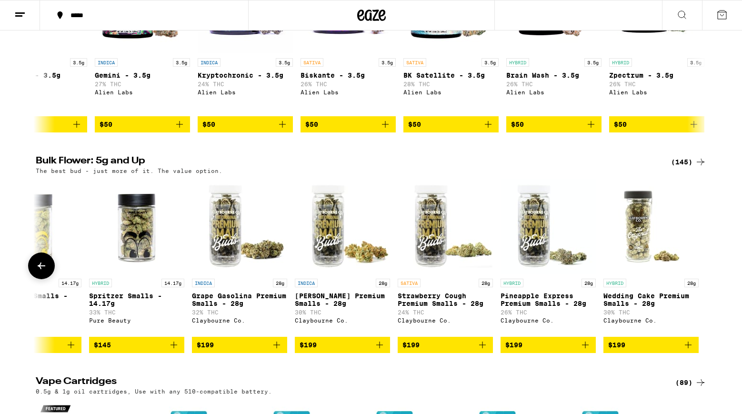
click at [46, 272] on icon at bounding box center [41, 265] width 11 height 11
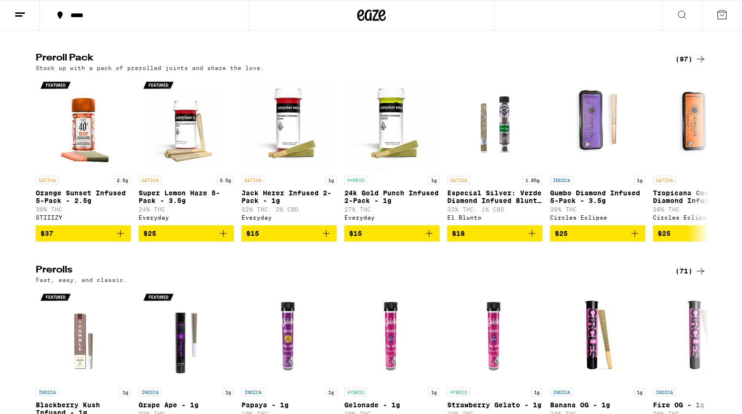
scroll to position [2247, 0]
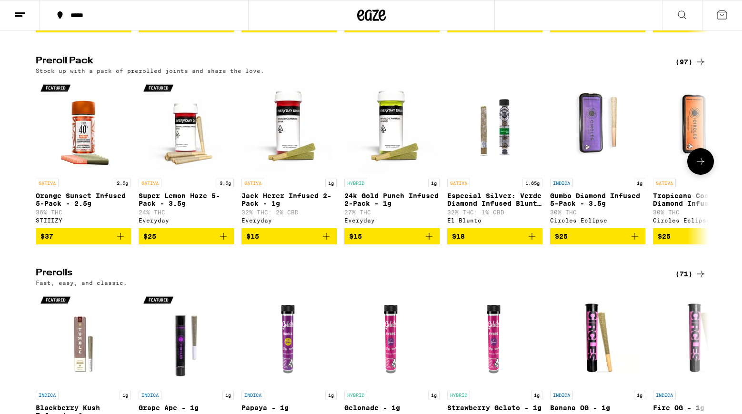
click at [701, 167] on icon at bounding box center [700, 161] width 11 height 11
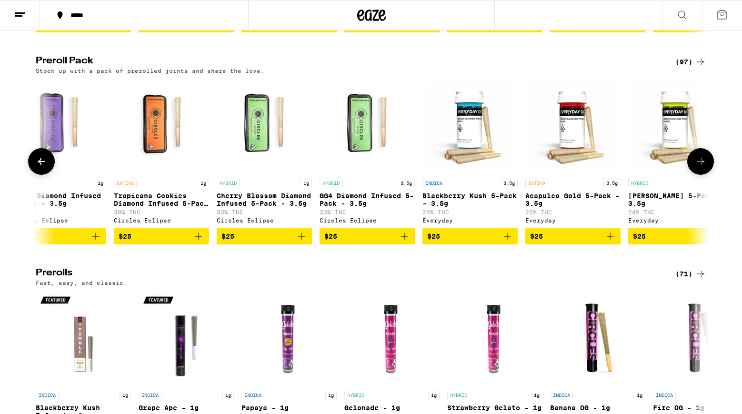
click at [701, 167] on icon at bounding box center [700, 161] width 11 height 11
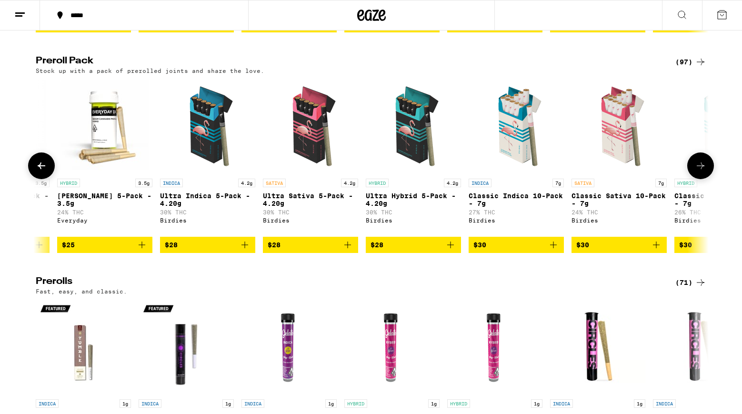
click at [701, 179] on button at bounding box center [701, 165] width 27 height 27
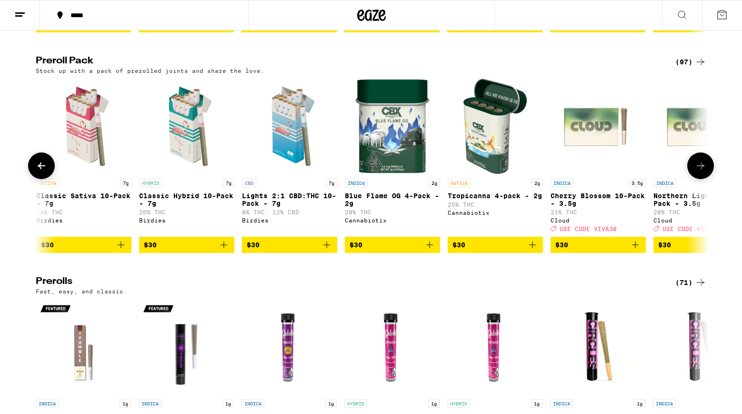
scroll to position [0, 1678]
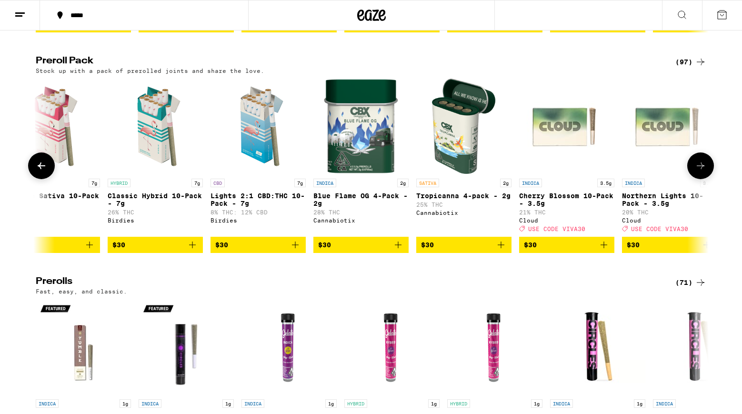
click at [701, 169] on icon at bounding box center [701, 166] width 8 height 7
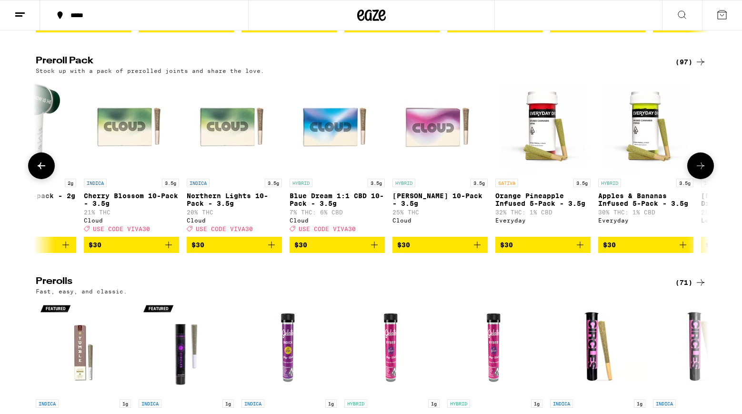
scroll to position [0, 2245]
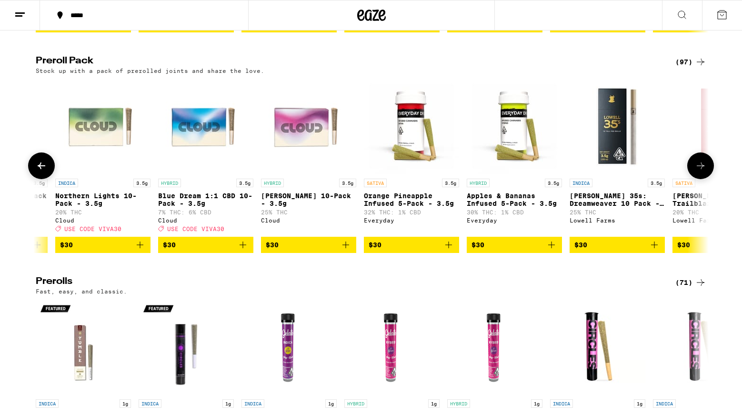
click at [43, 169] on icon at bounding box center [42, 166] width 8 height 7
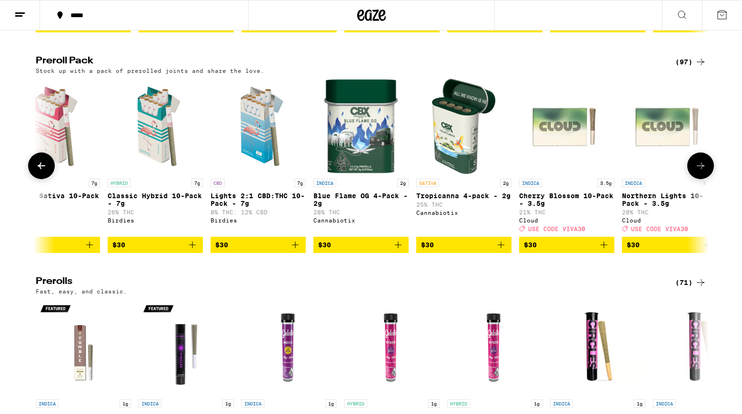
click at [703, 172] on icon at bounding box center [700, 165] width 11 height 11
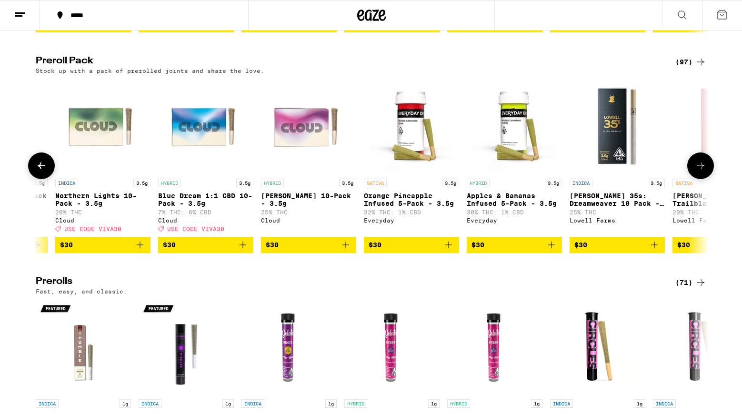
click at [703, 172] on icon at bounding box center [700, 165] width 11 height 11
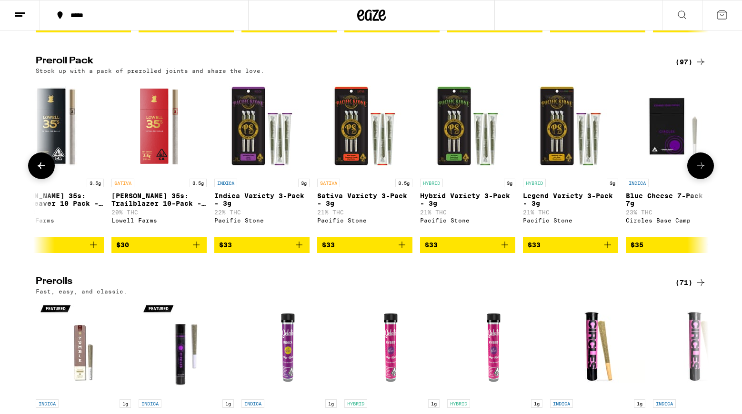
scroll to position [0, 2812]
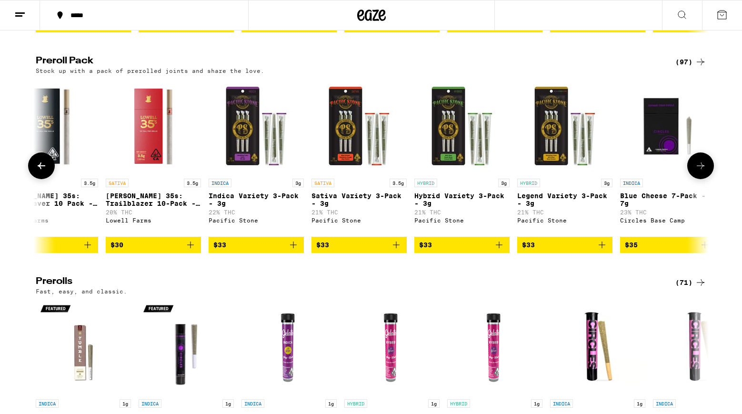
click at [703, 172] on icon at bounding box center [700, 165] width 11 height 11
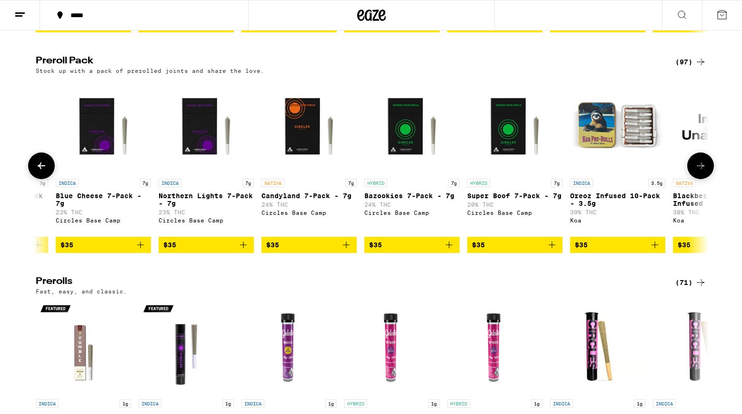
scroll to position [0, 3379]
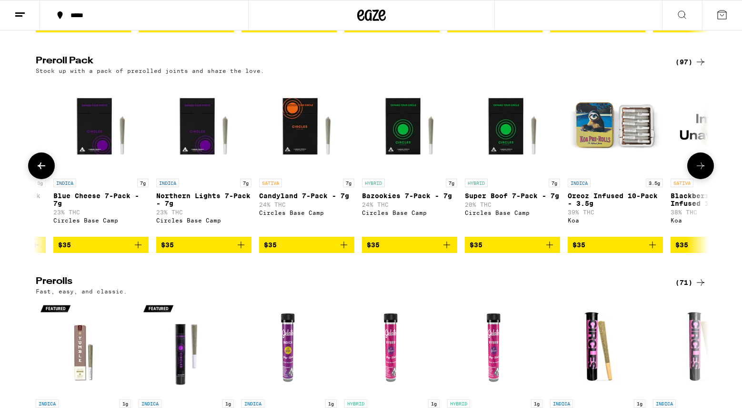
click at [703, 172] on icon at bounding box center [700, 165] width 11 height 11
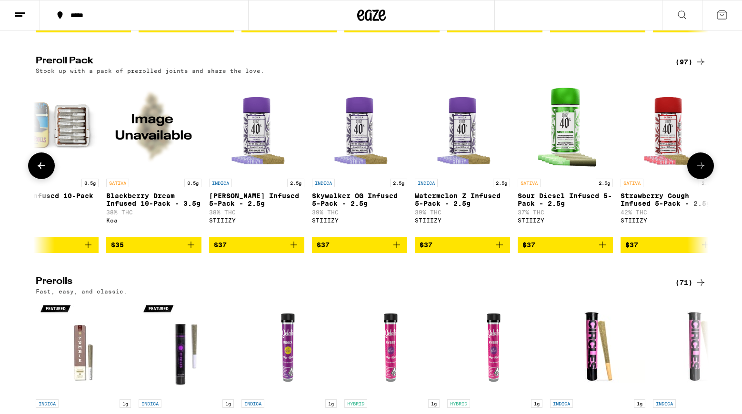
scroll to position [0, 3946]
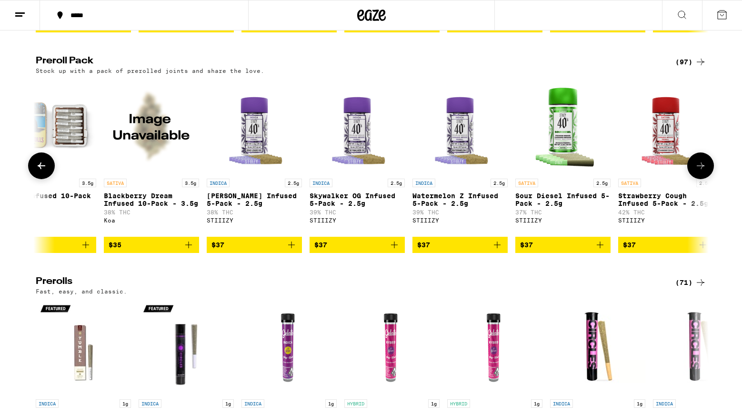
click at [703, 172] on icon at bounding box center [700, 165] width 11 height 11
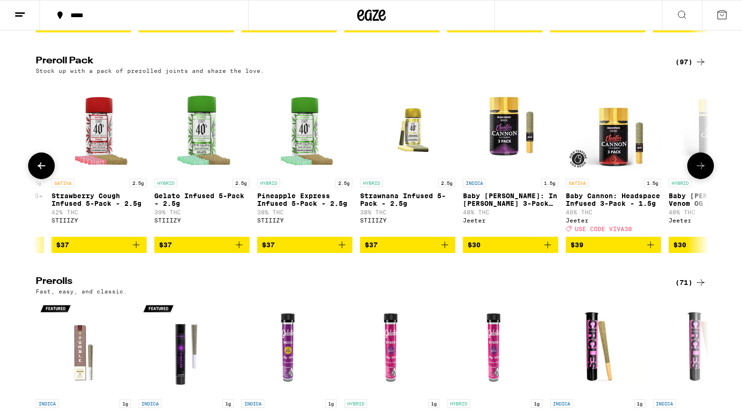
click at [703, 172] on icon at bounding box center [700, 165] width 11 height 11
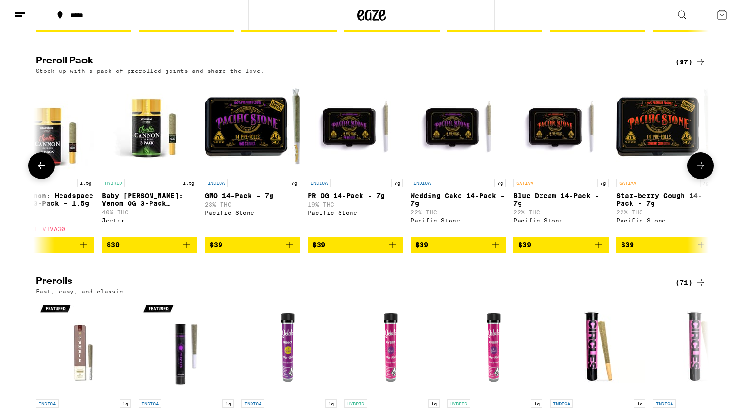
click at [703, 172] on icon at bounding box center [700, 165] width 11 height 11
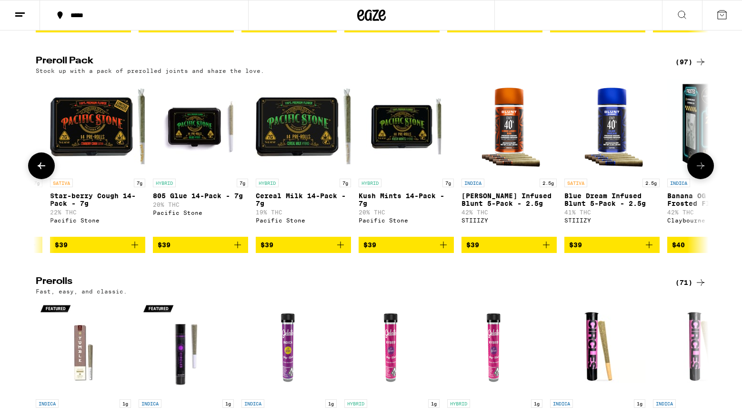
scroll to position [0, 5647]
click at [703, 172] on icon at bounding box center [700, 165] width 11 height 11
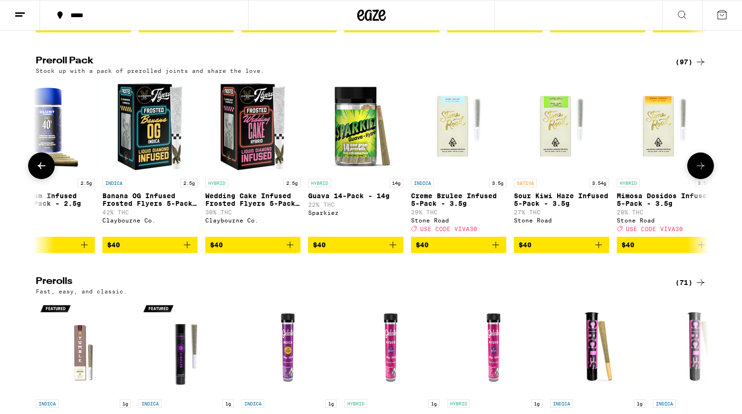
scroll to position [0, 6215]
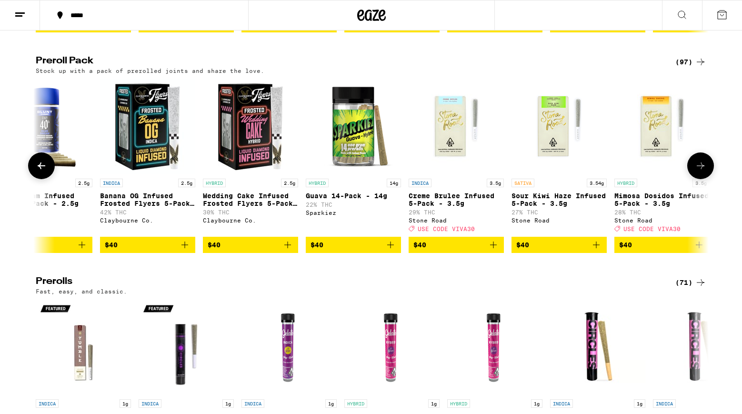
click at [703, 172] on icon at bounding box center [700, 165] width 11 height 11
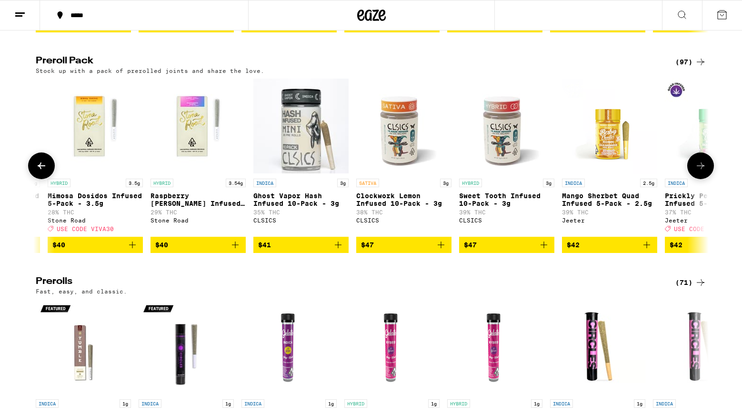
click at [703, 172] on icon at bounding box center [700, 165] width 11 height 11
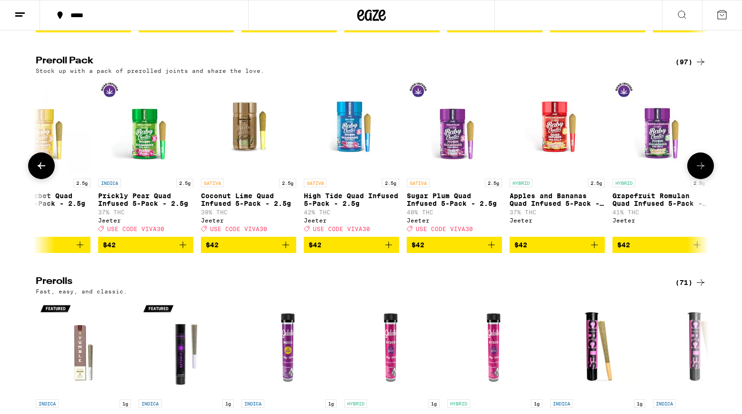
click at [703, 172] on icon at bounding box center [700, 165] width 11 height 11
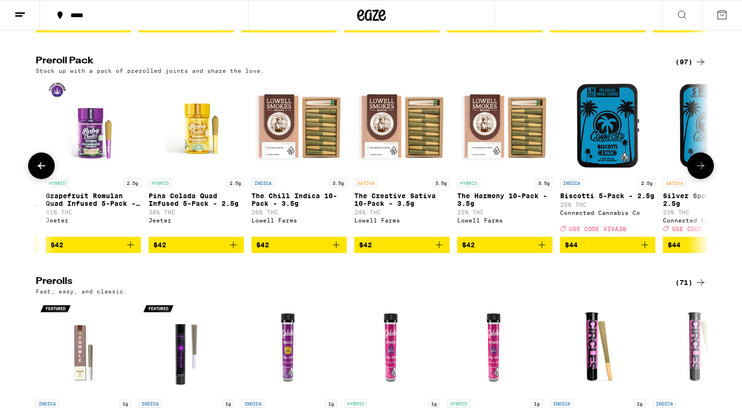
click at [703, 172] on icon at bounding box center [700, 165] width 11 height 11
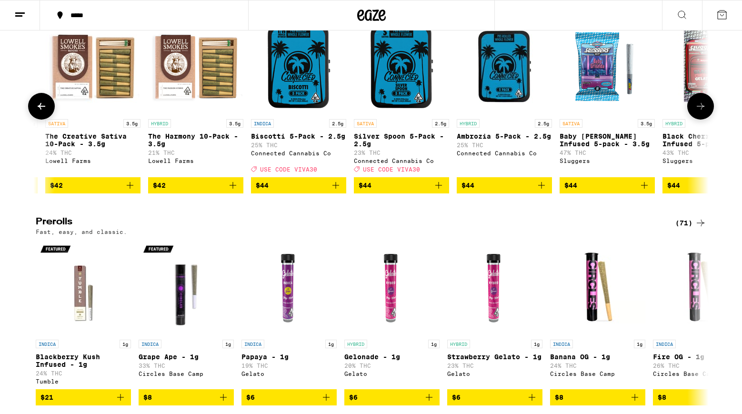
scroll to position [2285, 0]
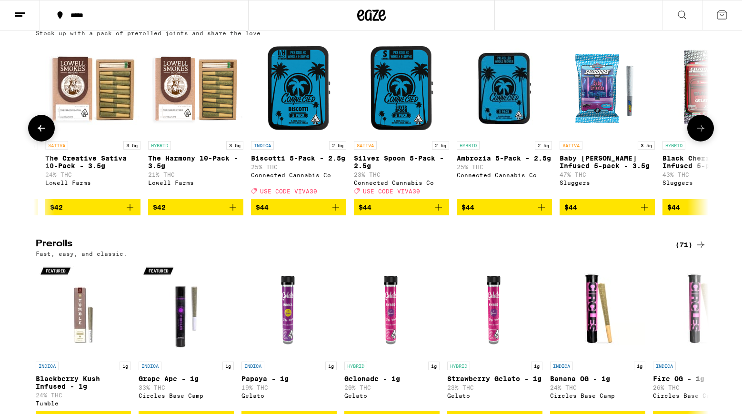
click at [702, 132] on icon at bounding box center [701, 128] width 8 height 7
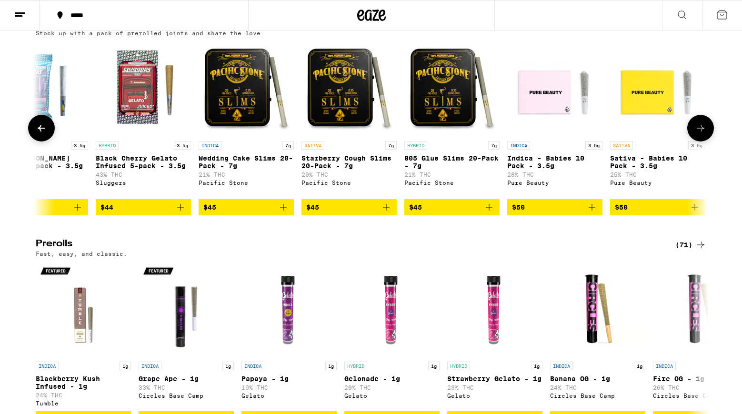
click at [702, 132] on icon at bounding box center [701, 128] width 8 height 7
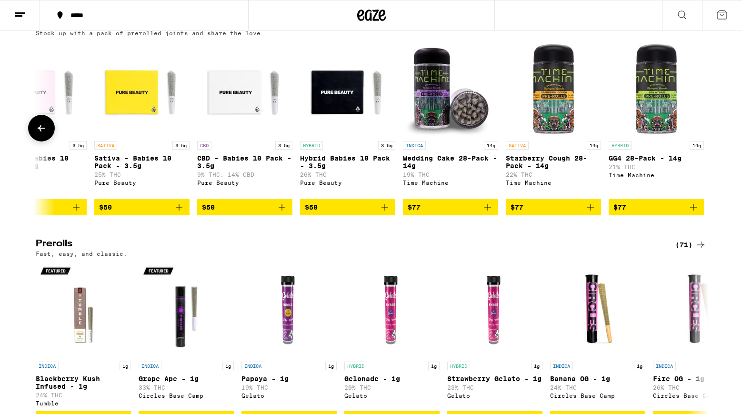
scroll to position [0, 9314]
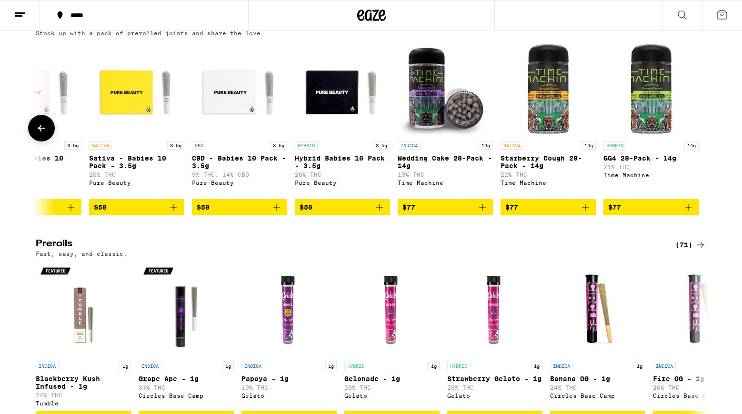
click at [702, 142] on div at bounding box center [701, 128] width 27 height 27
click at [47, 134] on icon at bounding box center [41, 127] width 11 height 11
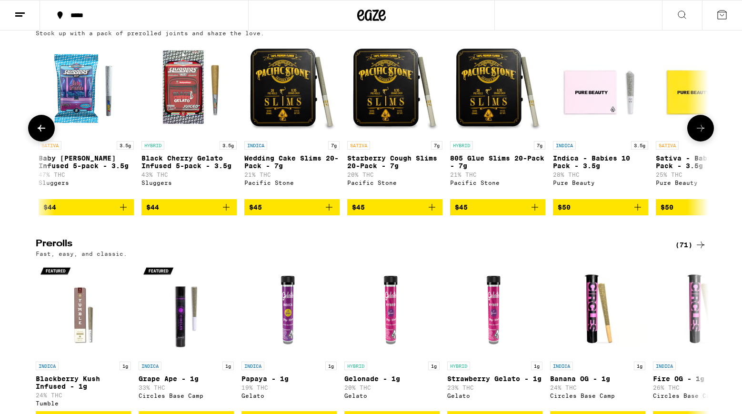
click at [47, 134] on icon at bounding box center [41, 127] width 11 height 11
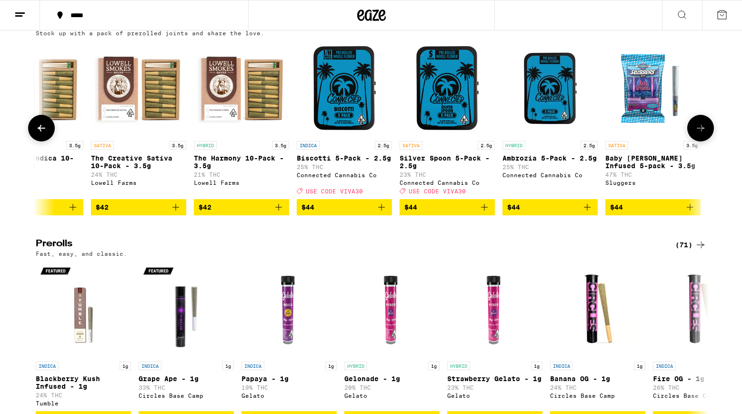
click at [47, 134] on icon at bounding box center [41, 127] width 11 height 11
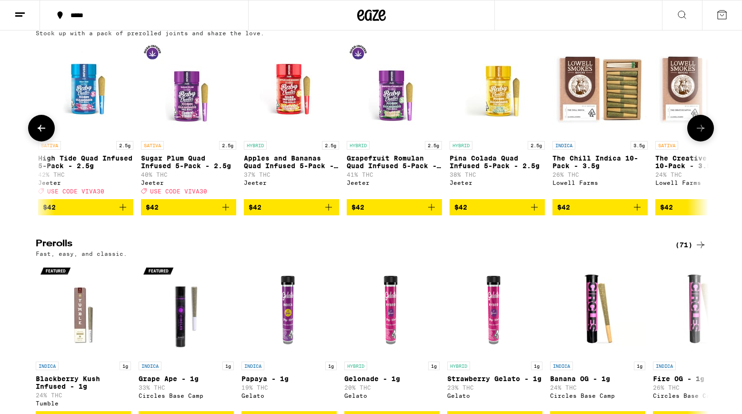
scroll to position [0, 7612]
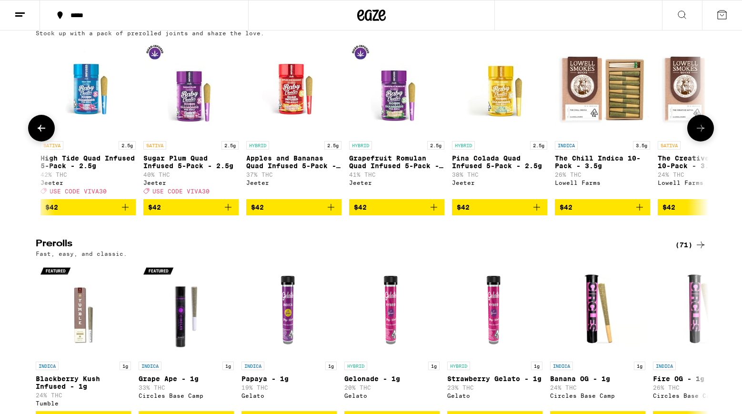
click at [47, 134] on icon at bounding box center [41, 127] width 11 height 11
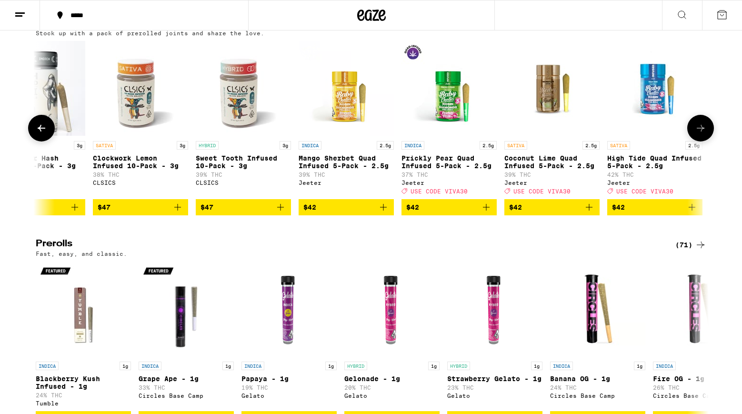
click at [47, 134] on icon at bounding box center [41, 127] width 11 height 11
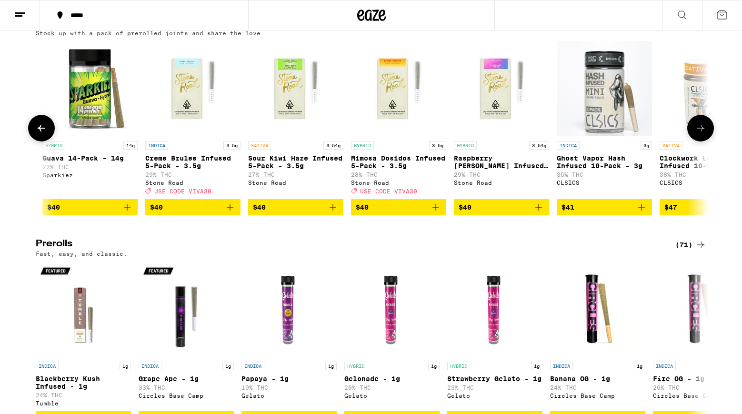
click at [47, 134] on icon at bounding box center [41, 127] width 11 height 11
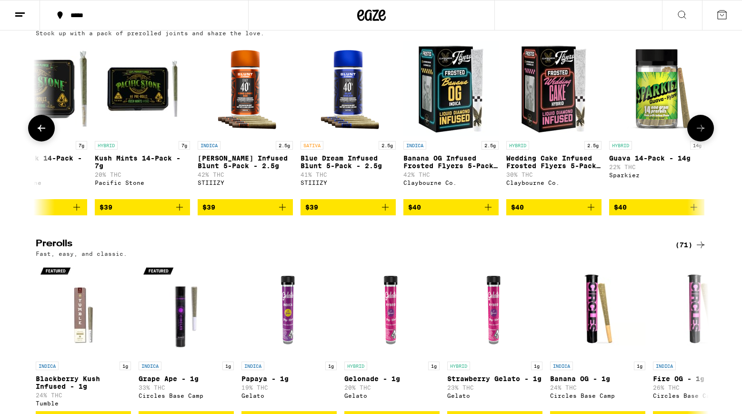
click at [47, 134] on icon at bounding box center [41, 127] width 11 height 11
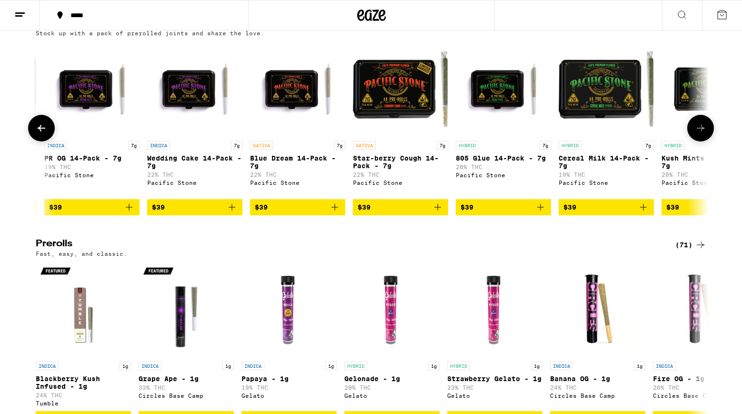
click at [47, 134] on icon at bounding box center [41, 127] width 11 height 11
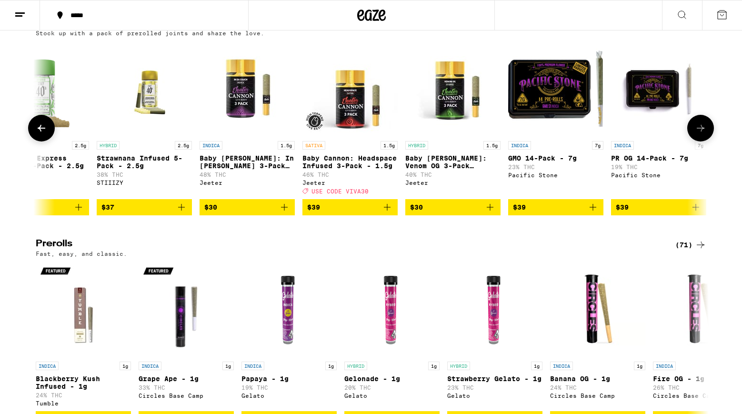
click at [47, 134] on icon at bounding box center [41, 127] width 11 height 11
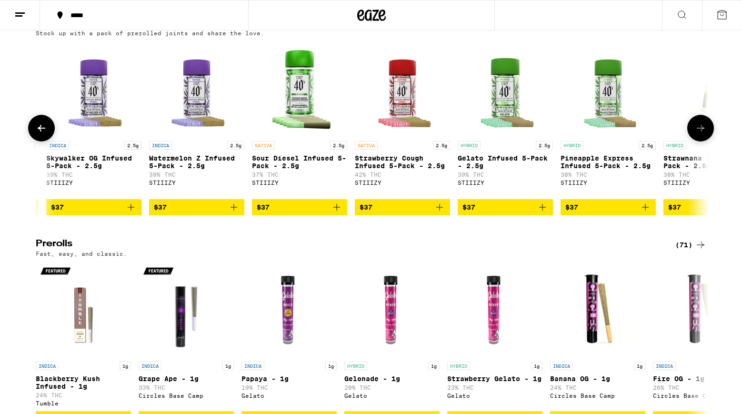
click at [47, 134] on icon at bounding box center [41, 127] width 11 height 11
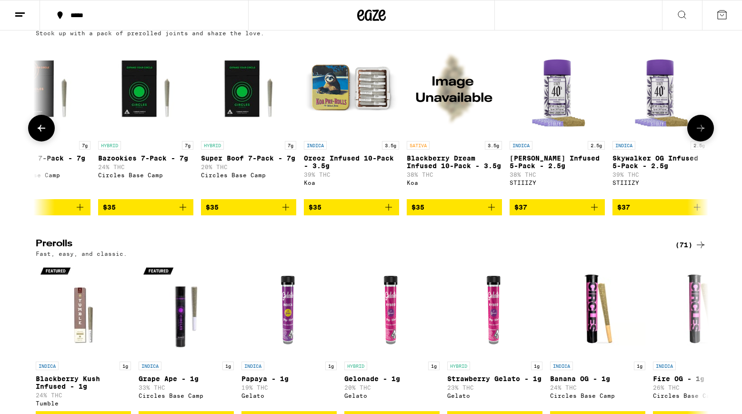
click at [47, 134] on icon at bounding box center [41, 127] width 11 height 11
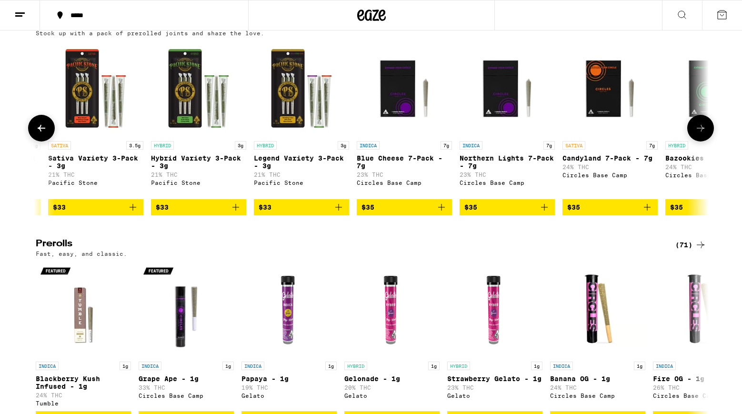
click at [47, 134] on icon at bounding box center [41, 127] width 11 height 11
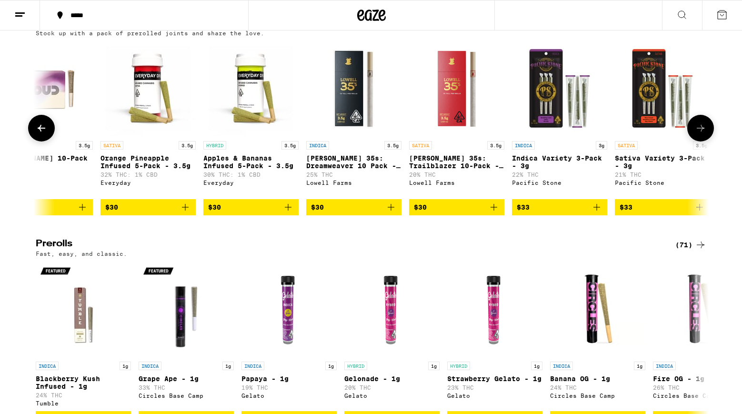
click at [47, 134] on icon at bounding box center [41, 127] width 11 height 11
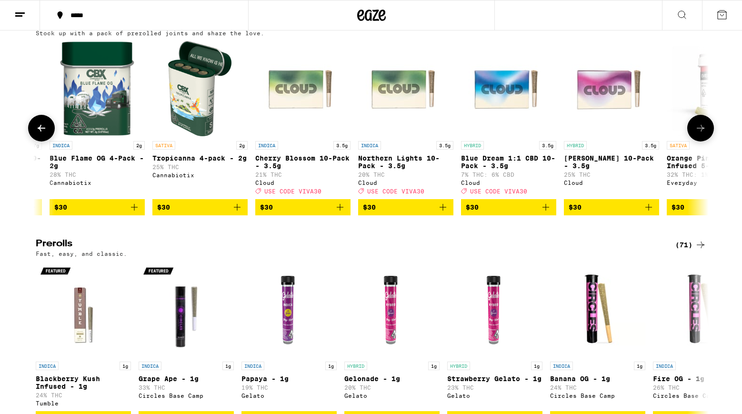
scroll to position [0, 1941]
click at [47, 134] on icon at bounding box center [41, 127] width 11 height 11
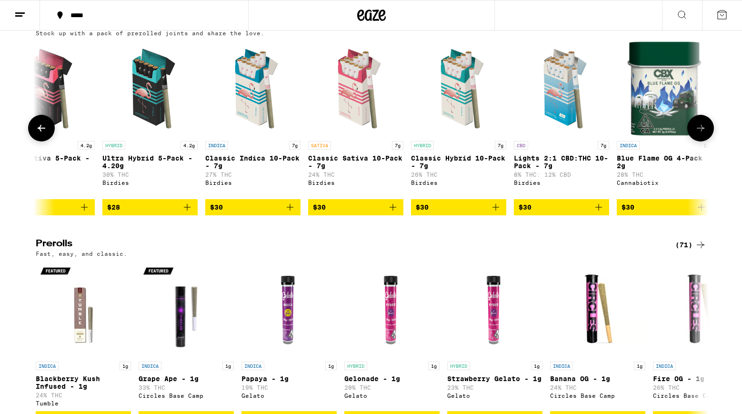
click at [47, 134] on icon at bounding box center [41, 127] width 11 height 11
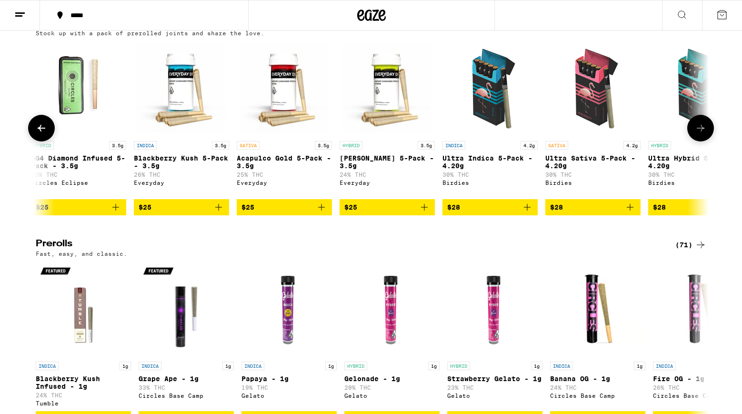
click at [47, 134] on icon at bounding box center [41, 127] width 11 height 11
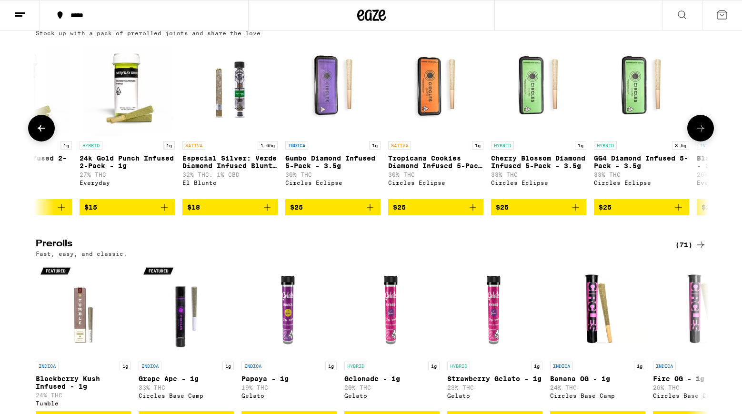
click at [47, 134] on icon at bounding box center [41, 127] width 11 height 11
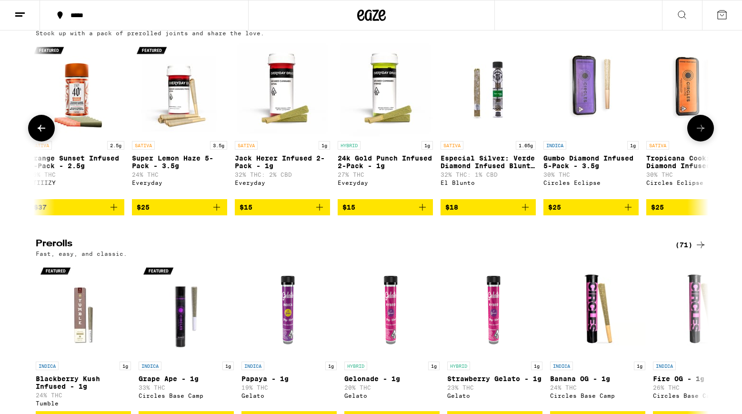
scroll to position [0, 0]
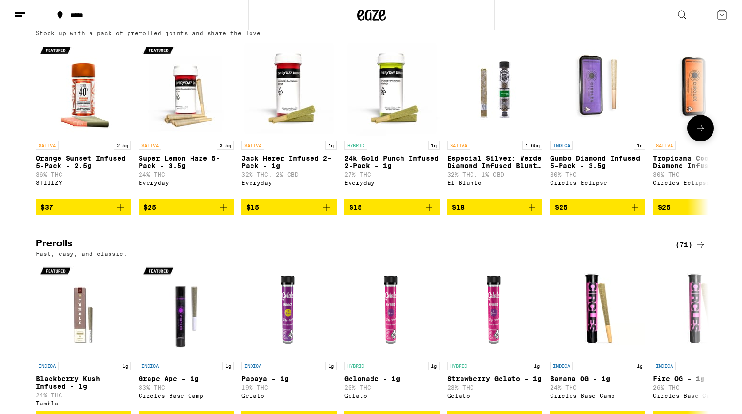
click at [47, 142] on div at bounding box center [41, 128] width 27 height 27
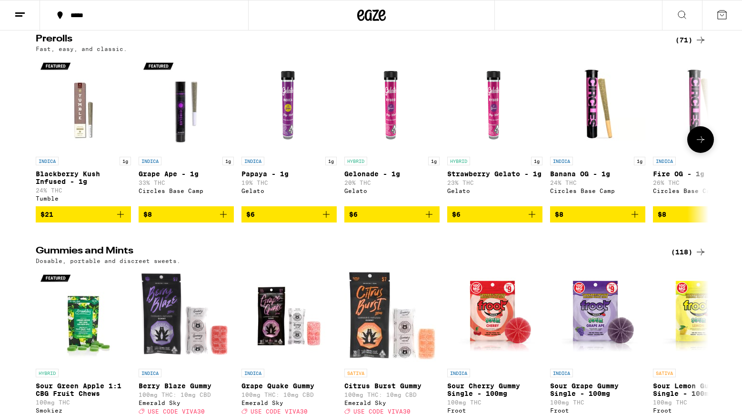
scroll to position [2517, 0]
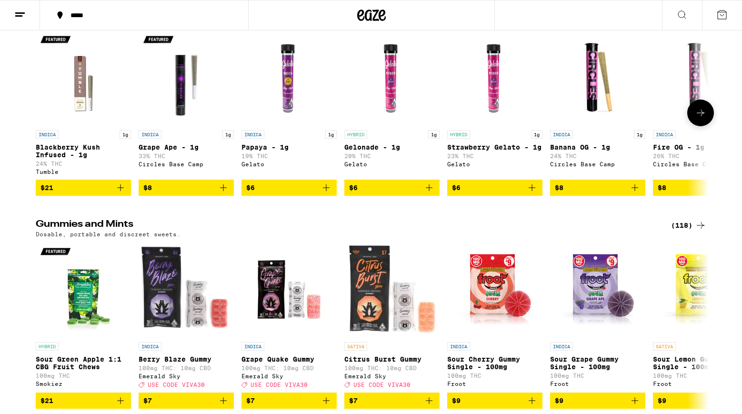
click at [704, 119] on icon at bounding box center [700, 112] width 11 height 11
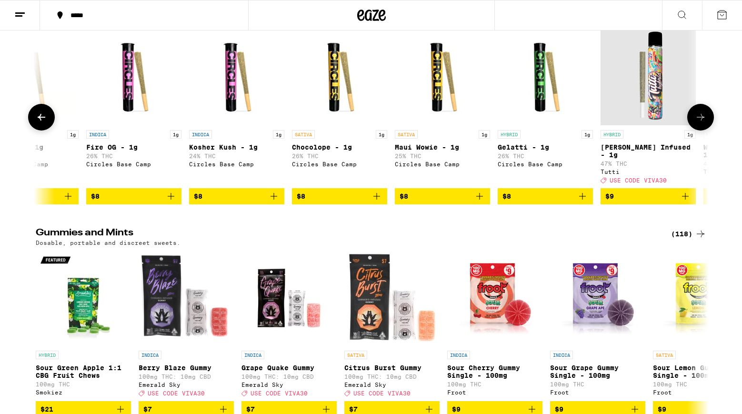
click at [704, 123] on icon at bounding box center [700, 117] width 11 height 11
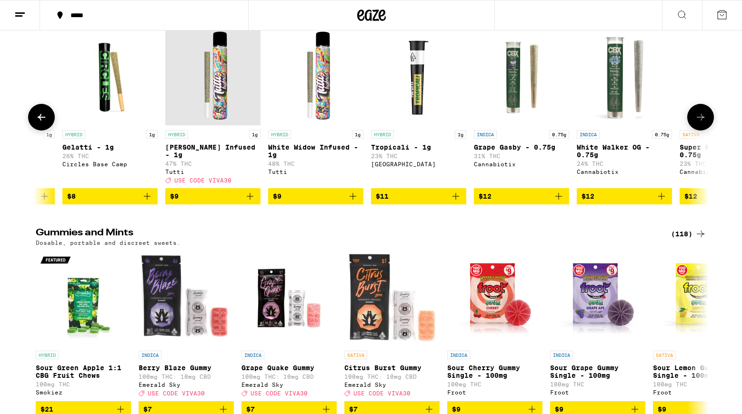
scroll to position [0, 1134]
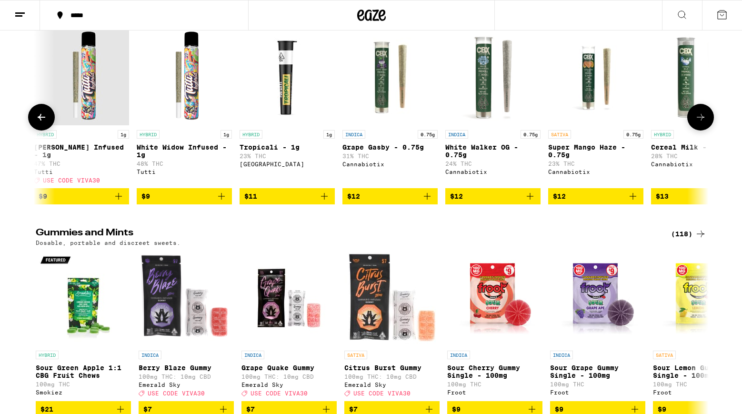
click at [704, 123] on icon at bounding box center [700, 117] width 11 height 11
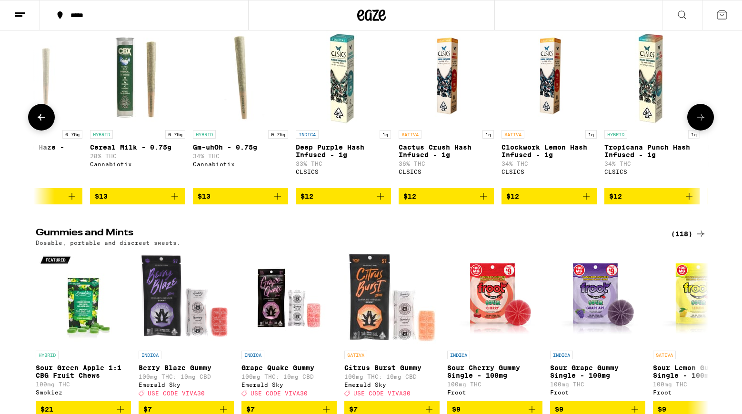
scroll to position [0, 1701]
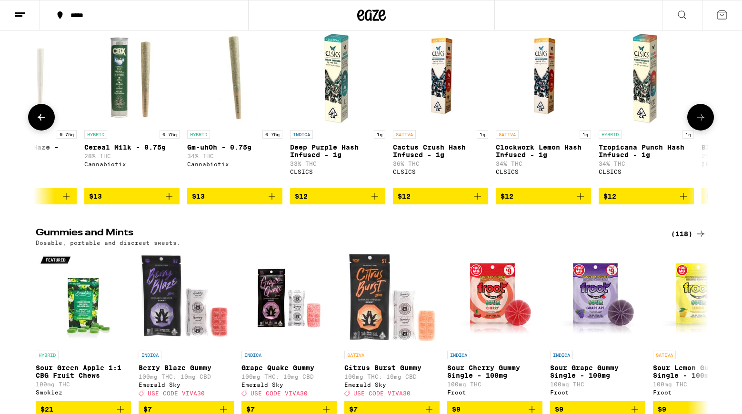
click at [704, 123] on icon at bounding box center [700, 117] width 11 height 11
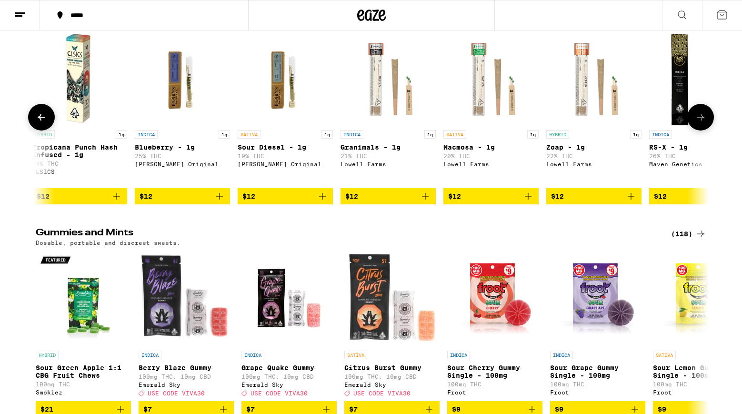
click at [704, 123] on icon at bounding box center [700, 117] width 11 height 11
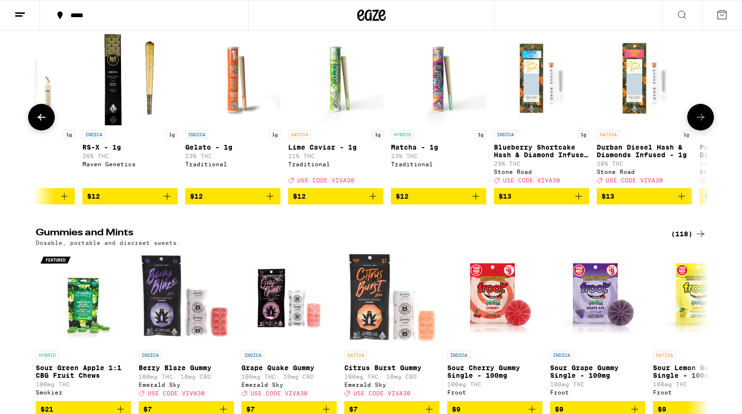
click at [704, 123] on icon at bounding box center [700, 117] width 11 height 11
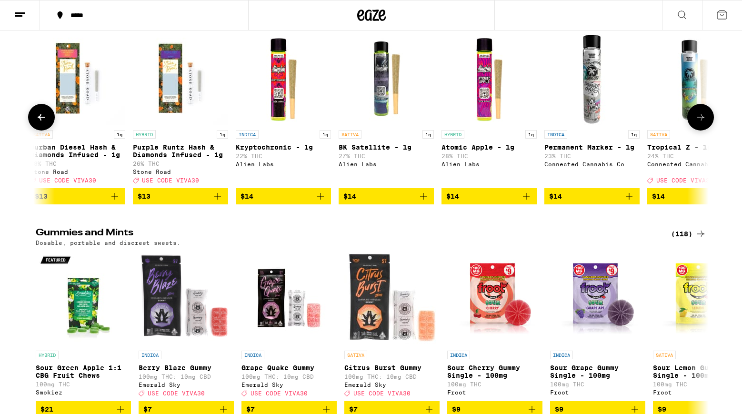
click at [704, 123] on icon at bounding box center [700, 117] width 11 height 11
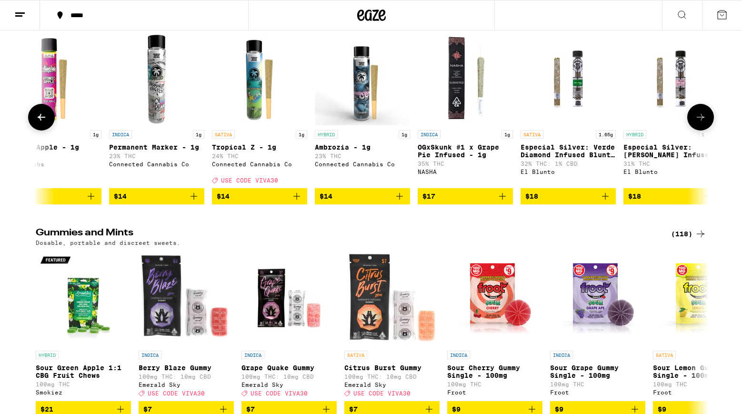
scroll to position [0, 3970]
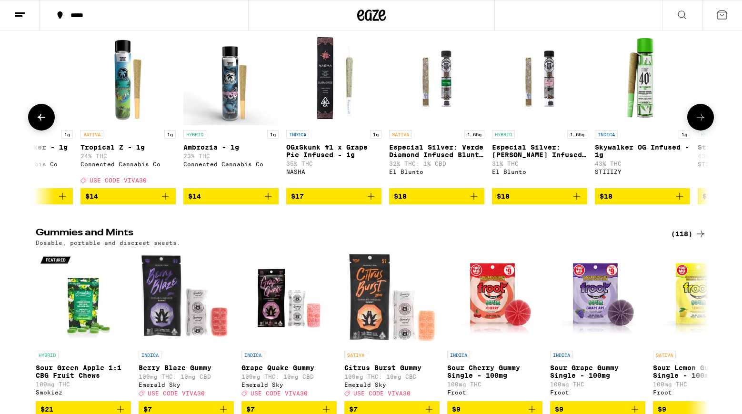
click at [49, 131] on button at bounding box center [41, 117] width 27 height 27
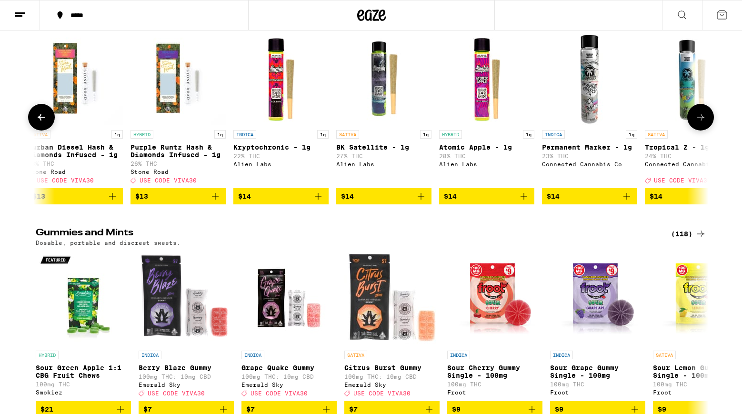
scroll to position [0, 3403]
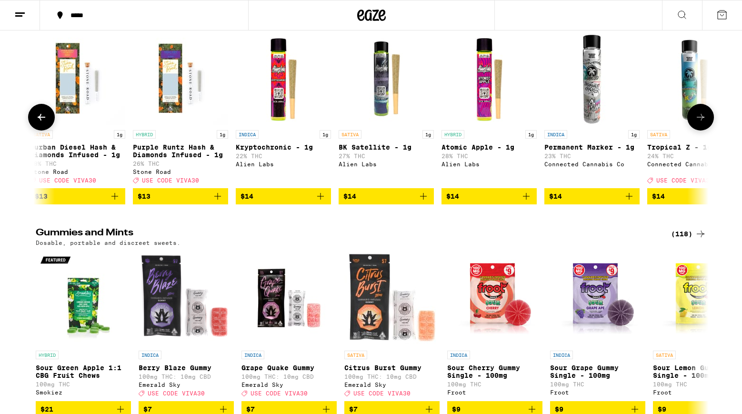
click at [707, 131] on button at bounding box center [701, 117] width 27 height 27
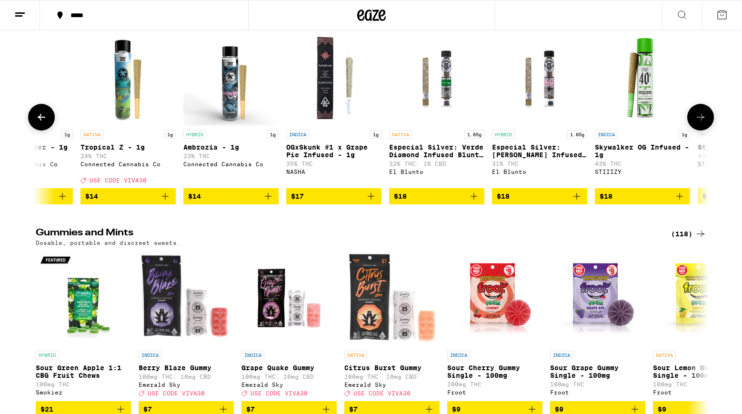
click at [707, 131] on button at bounding box center [701, 117] width 27 height 27
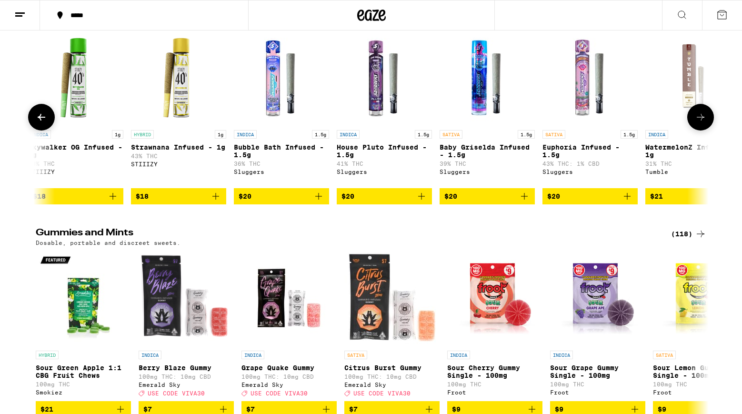
click at [707, 131] on button at bounding box center [701, 117] width 27 height 27
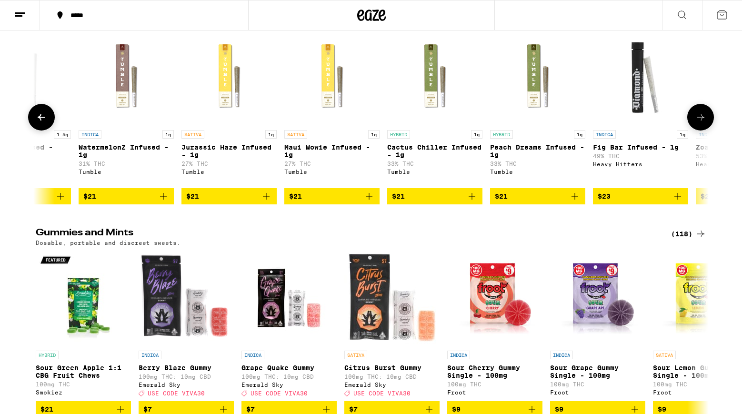
click at [707, 131] on button at bounding box center [701, 117] width 27 height 27
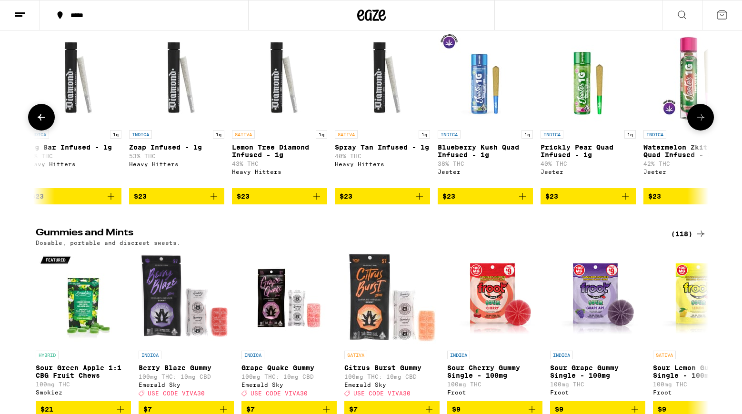
click at [707, 131] on button at bounding box center [701, 117] width 27 height 27
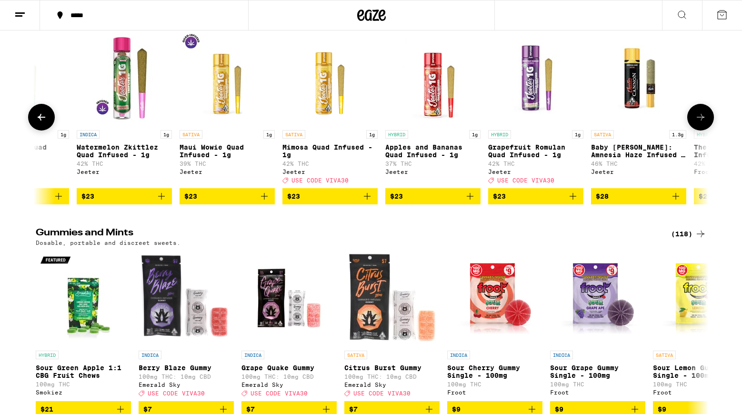
click at [707, 131] on button at bounding box center [701, 117] width 27 height 27
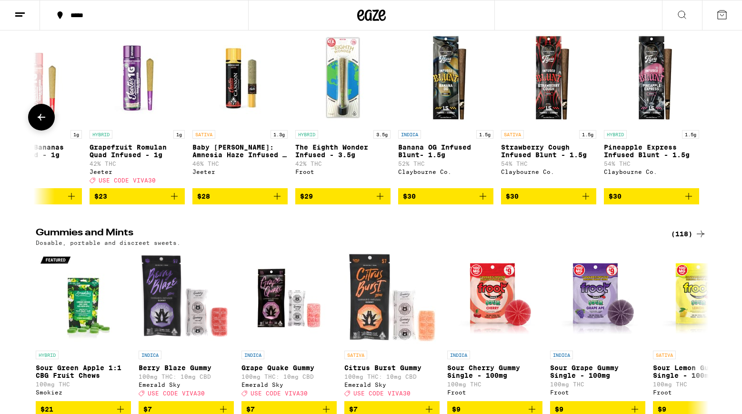
scroll to position [0, 6637]
click at [707, 131] on div at bounding box center [701, 117] width 27 height 27
click at [46, 123] on icon at bounding box center [41, 117] width 11 height 11
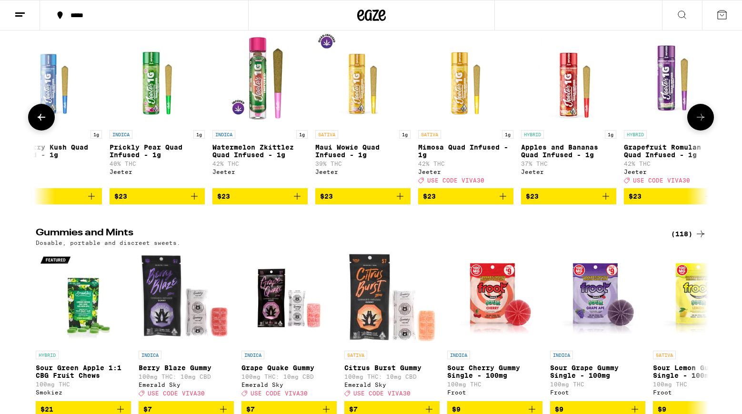
click at [46, 123] on icon at bounding box center [41, 117] width 11 height 11
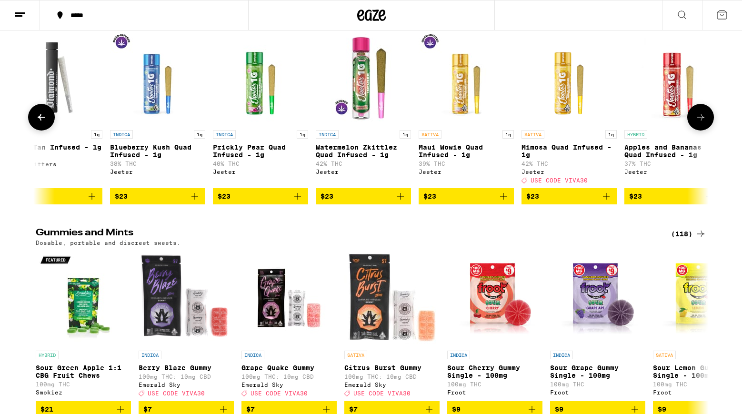
click at [46, 123] on icon at bounding box center [41, 117] width 11 height 11
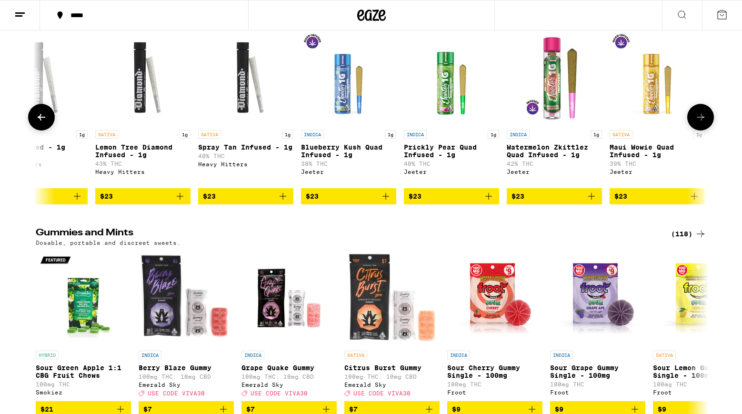
click at [46, 123] on icon at bounding box center [41, 117] width 11 height 11
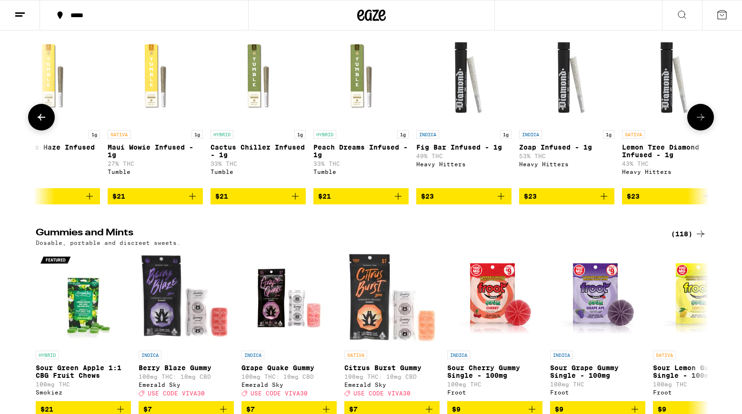
click at [46, 123] on icon at bounding box center [41, 117] width 11 height 11
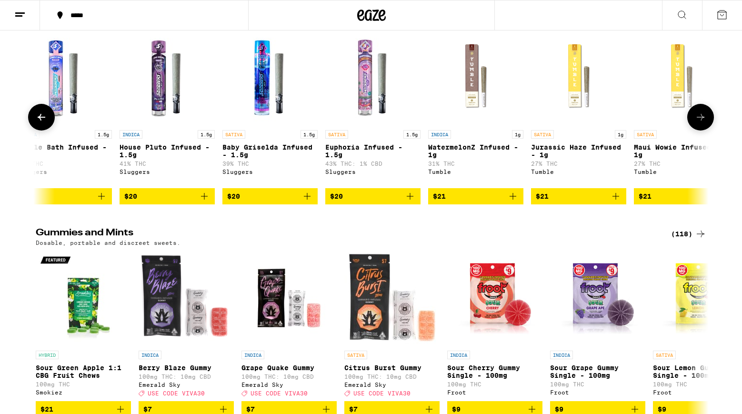
click at [46, 123] on icon at bounding box center [41, 117] width 11 height 11
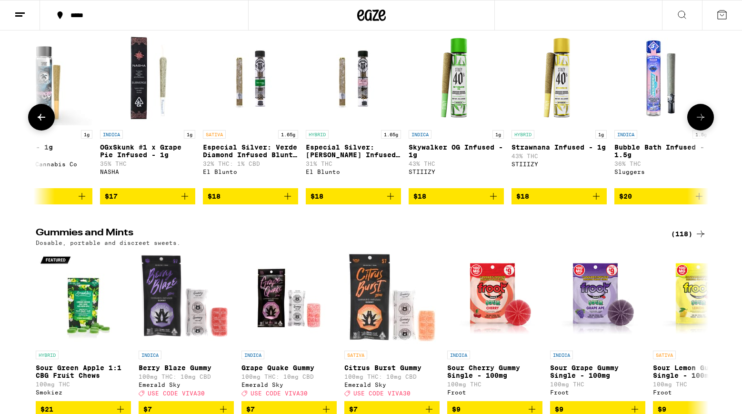
click at [46, 123] on icon at bounding box center [41, 117] width 11 height 11
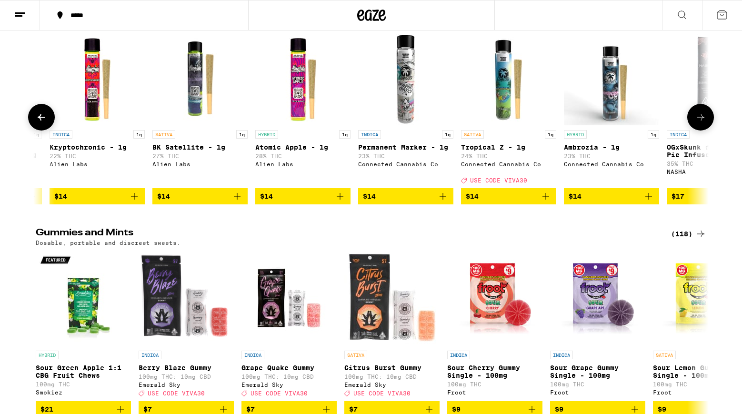
click at [46, 123] on icon at bounding box center [41, 117] width 11 height 11
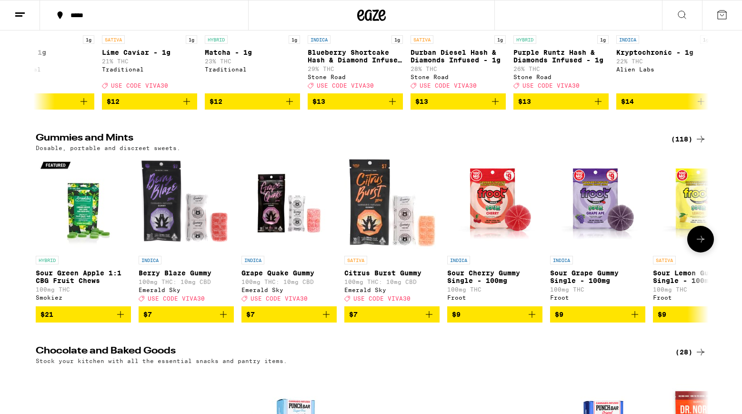
scroll to position [2612, 0]
